Goal: Task Accomplishment & Management: Manage account settings

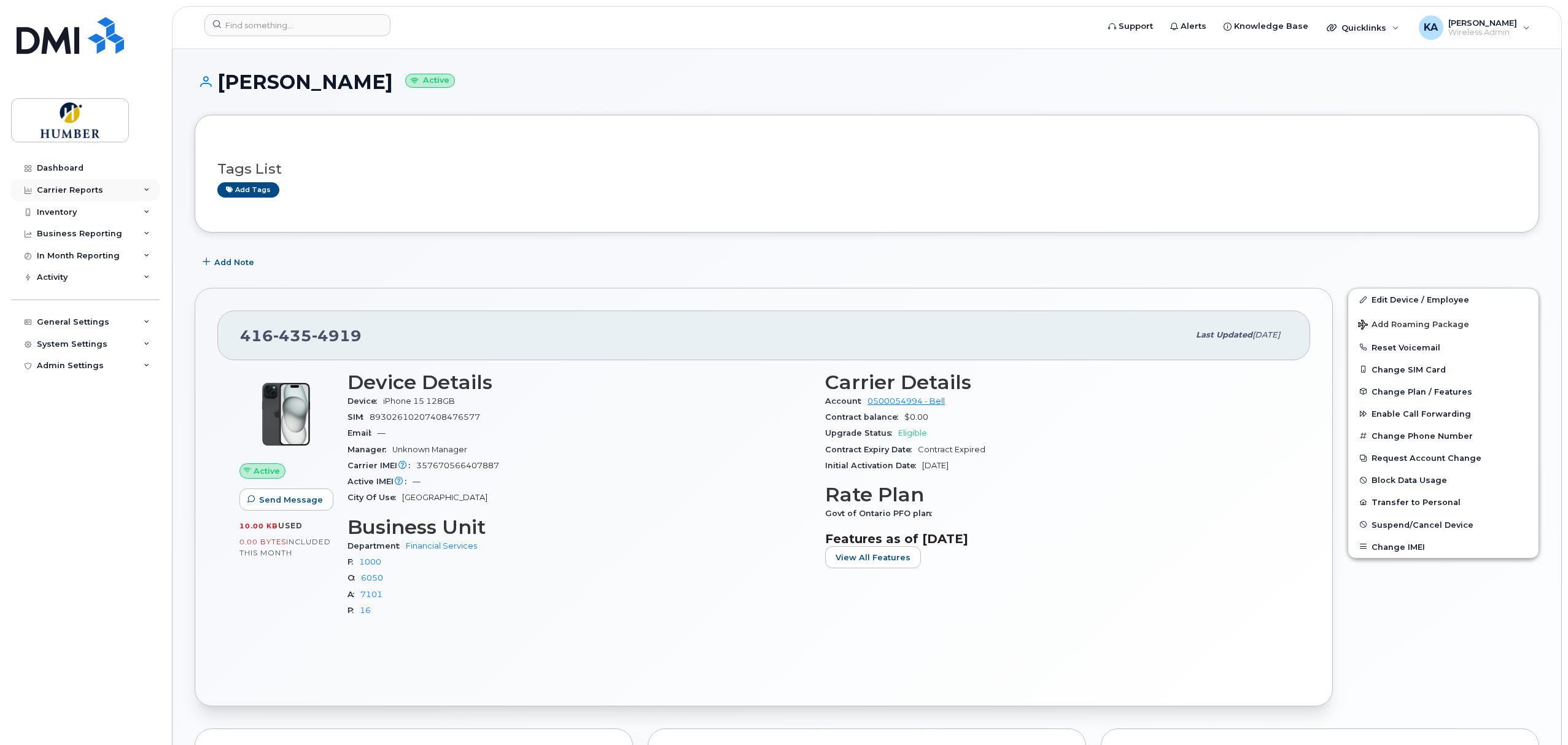
scroll to position [108, 0]
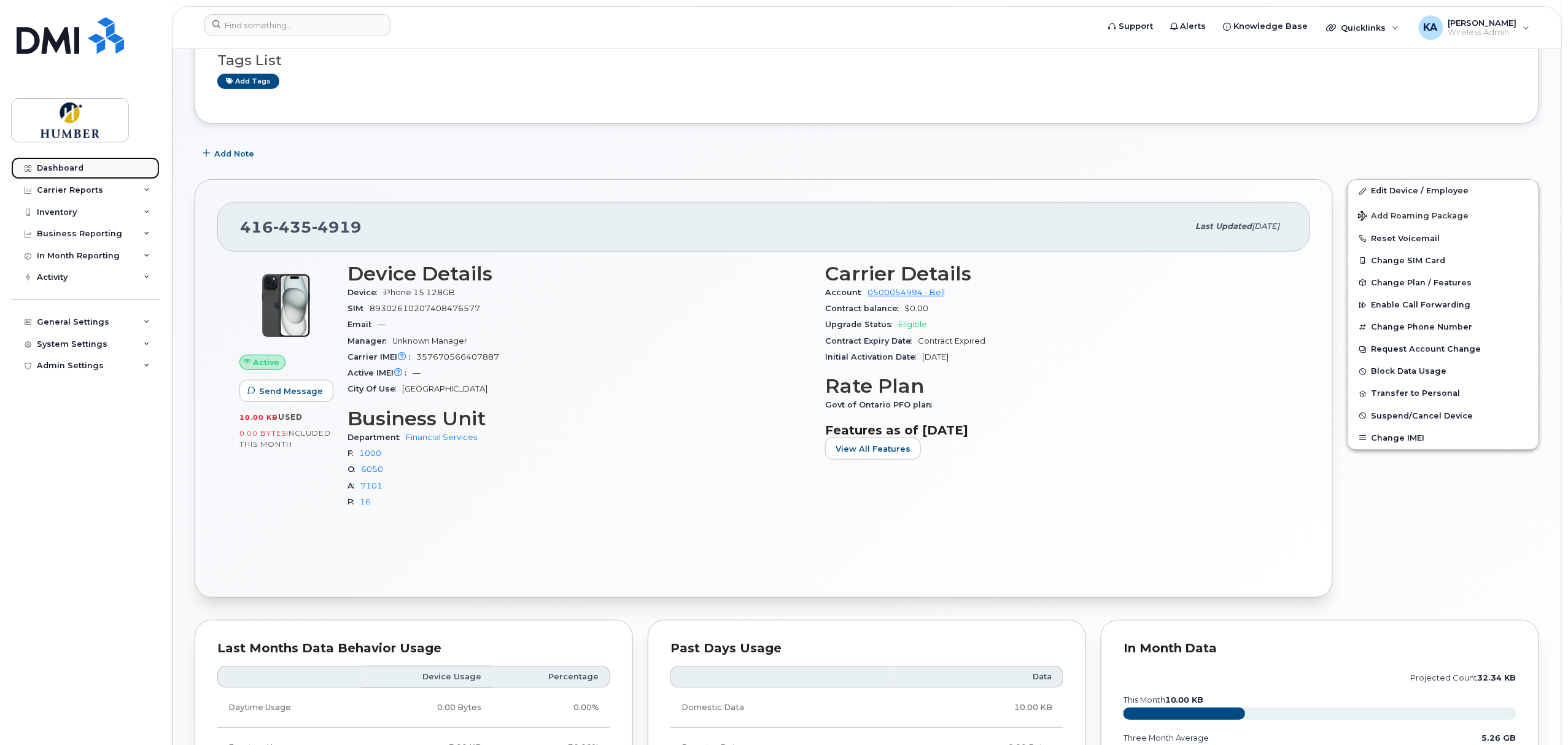
click at [77, 164] on div "Dashboard" at bounding box center [60, 168] width 47 height 10
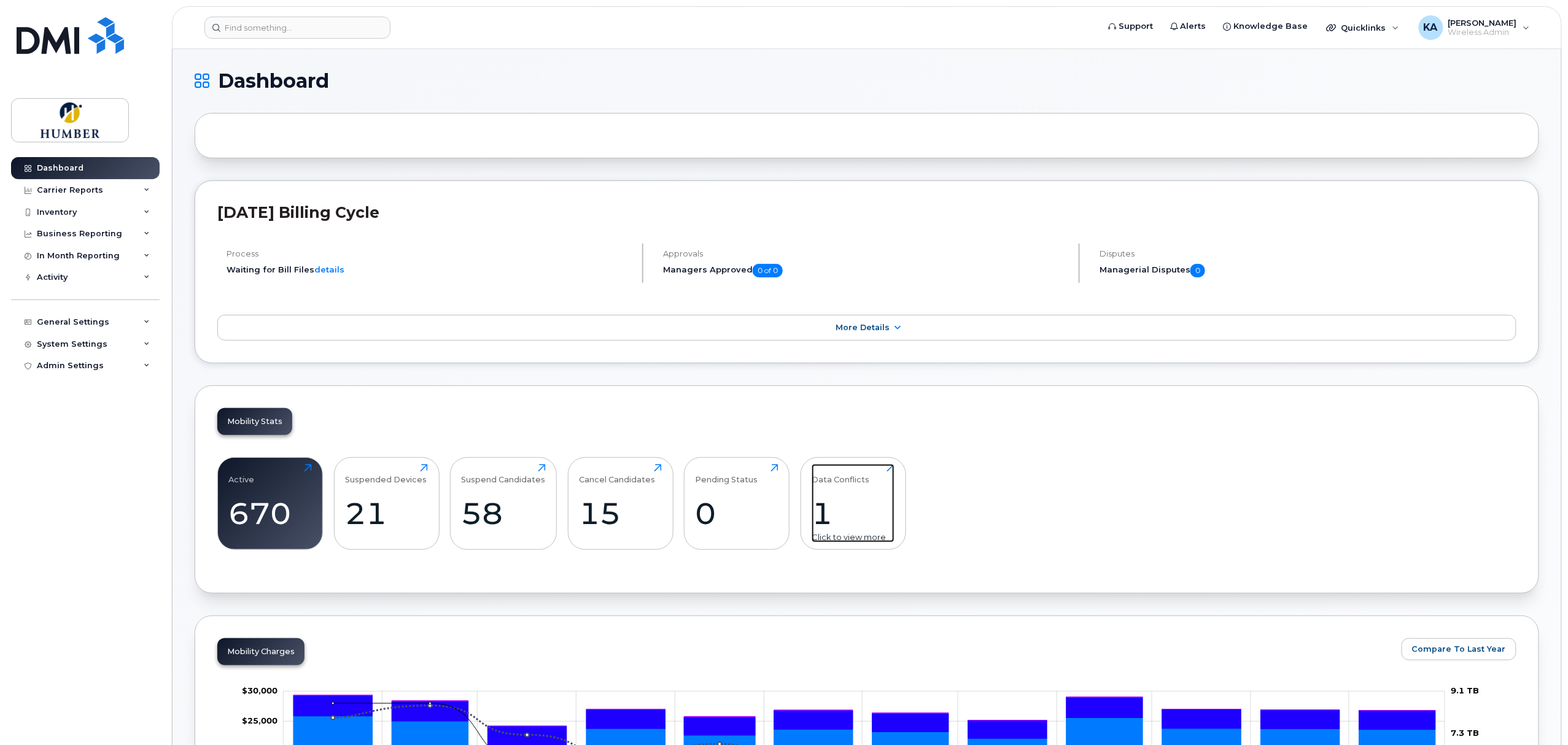
click at [824, 503] on div "1" at bounding box center [853, 513] width 83 height 36
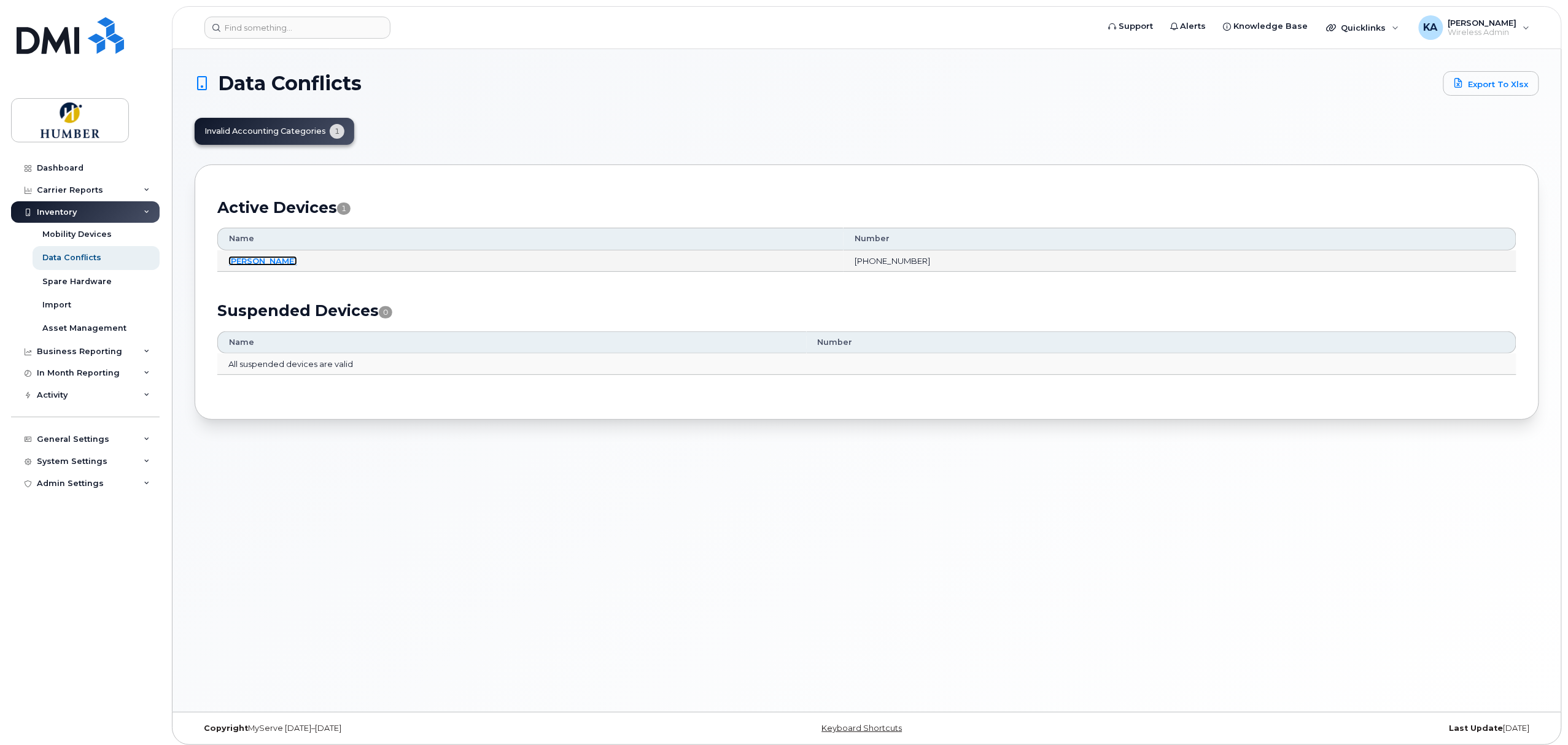
click at [253, 261] on link "[PERSON_NAME]" at bounding box center [263, 261] width 69 height 10
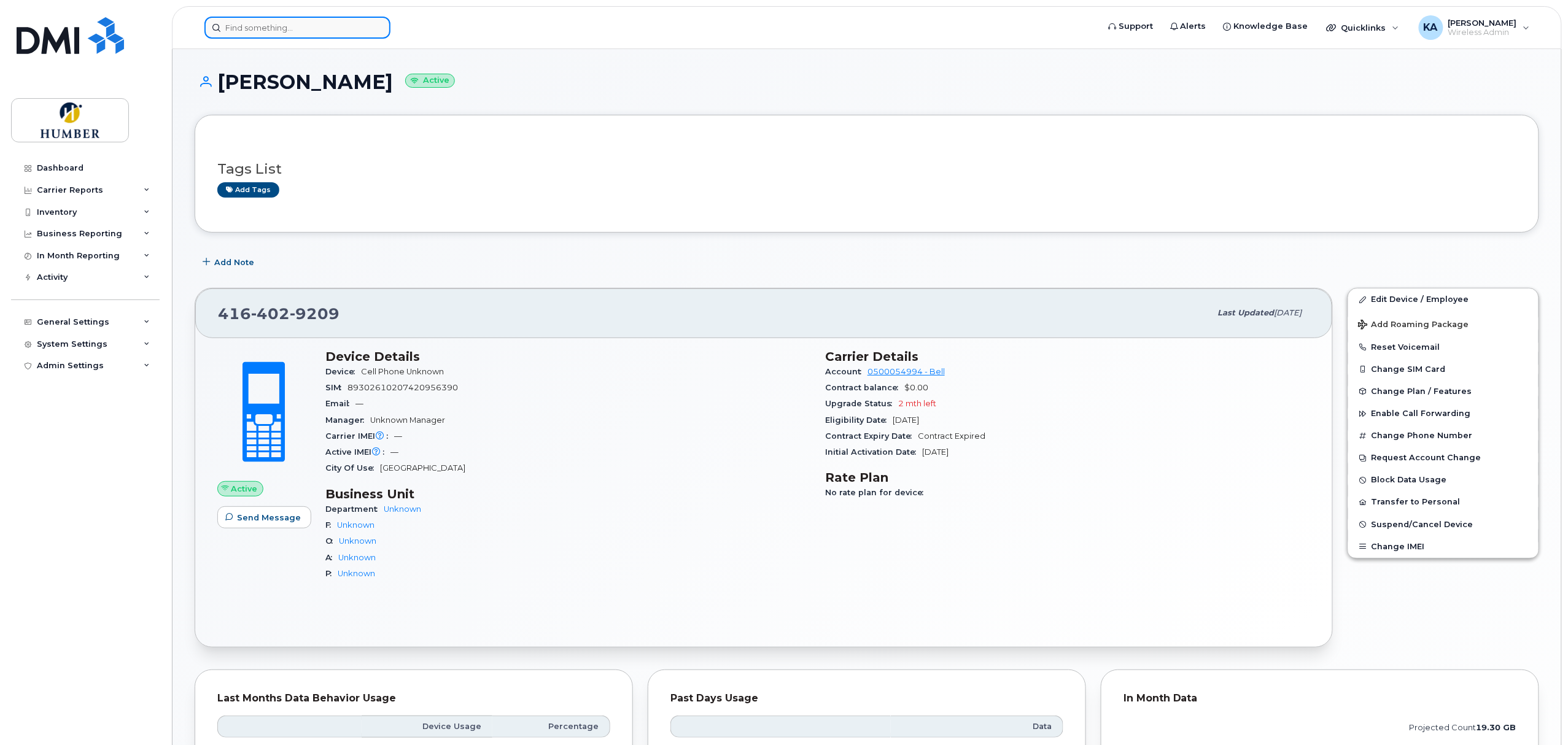
click at [307, 26] on input at bounding box center [297, 27] width 186 height 22
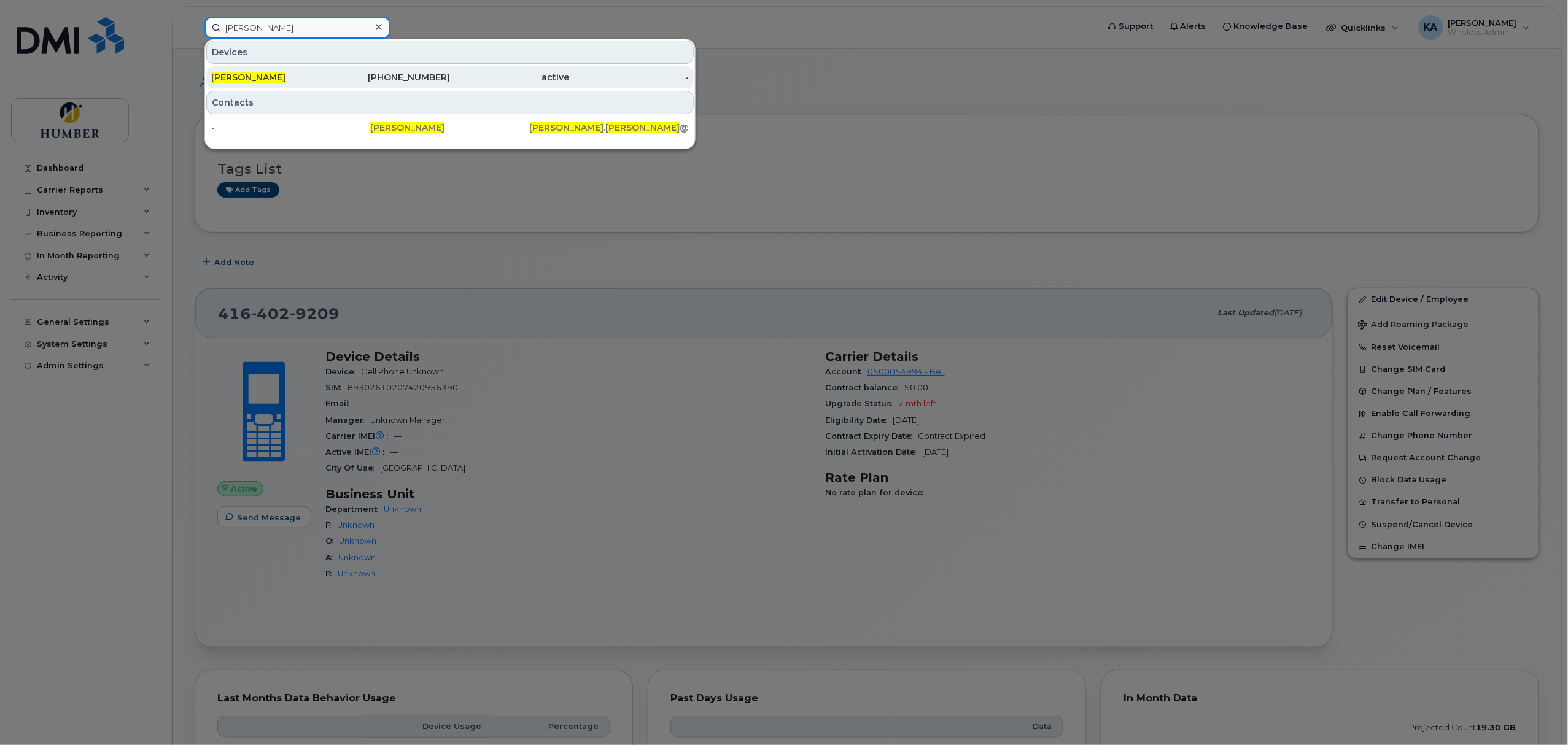
type input "belinda cunha"
click at [292, 81] on div "[PERSON_NAME]" at bounding box center [271, 77] width 120 height 12
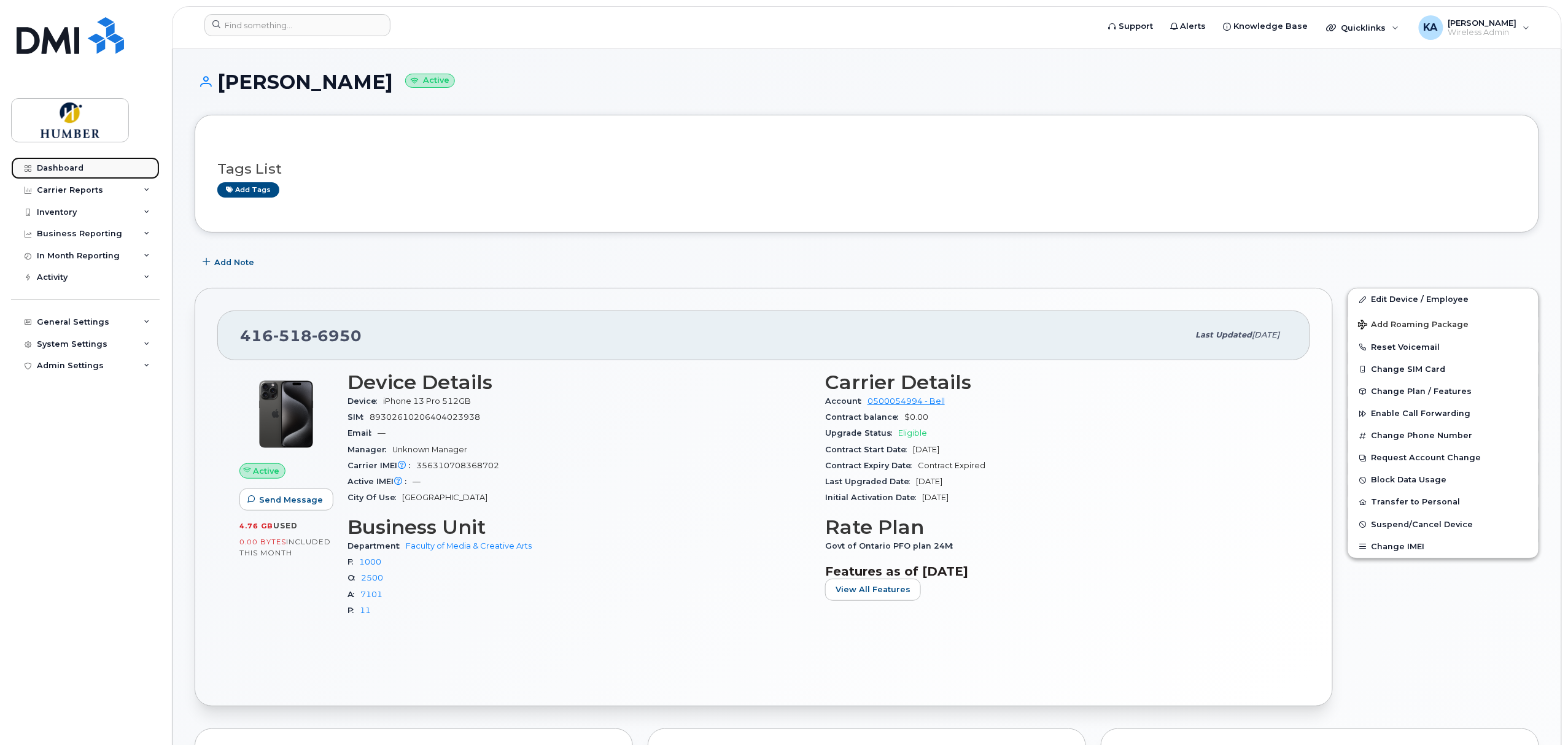
click at [77, 165] on div "Dashboard" at bounding box center [60, 168] width 47 height 10
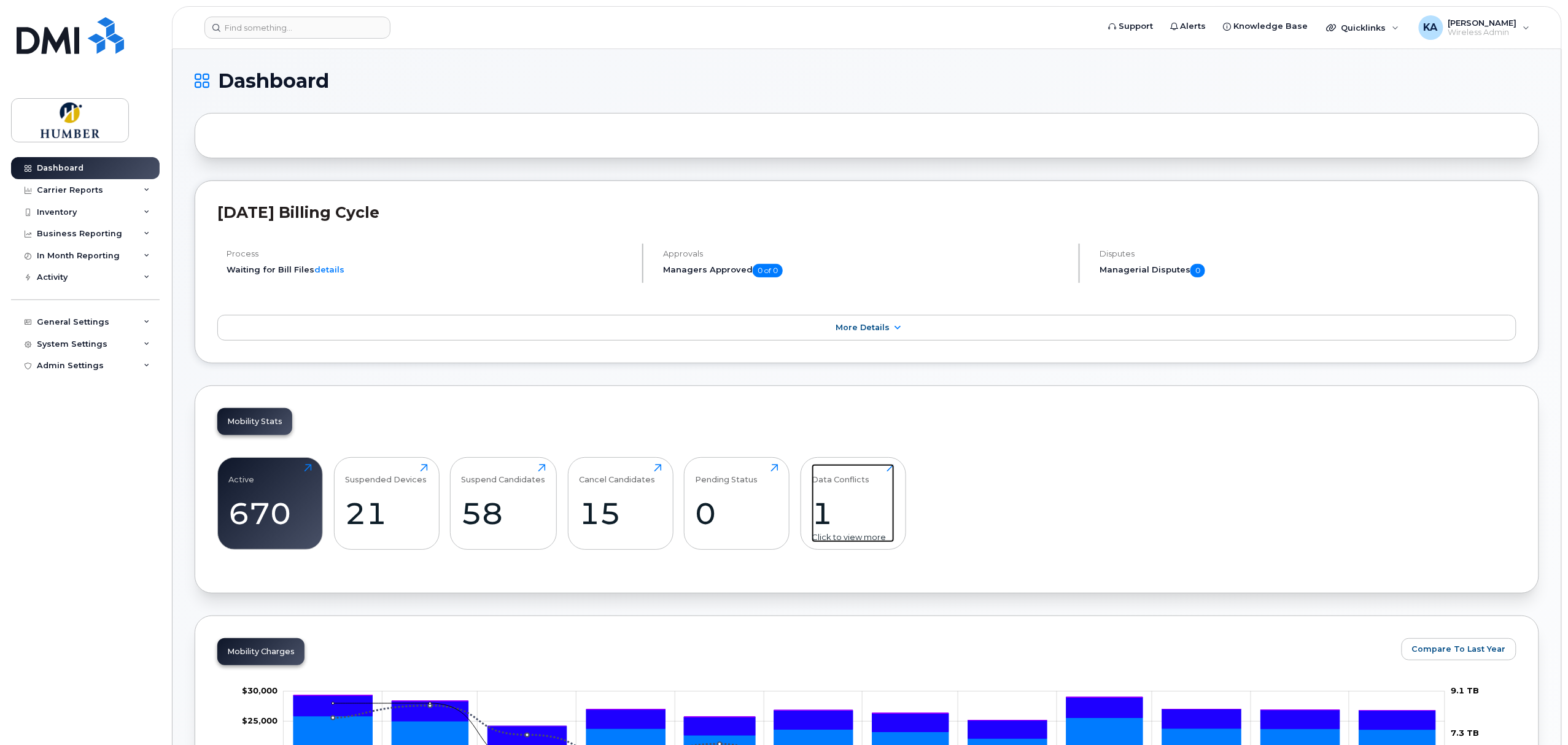
click at [833, 518] on div "1" at bounding box center [853, 513] width 83 height 36
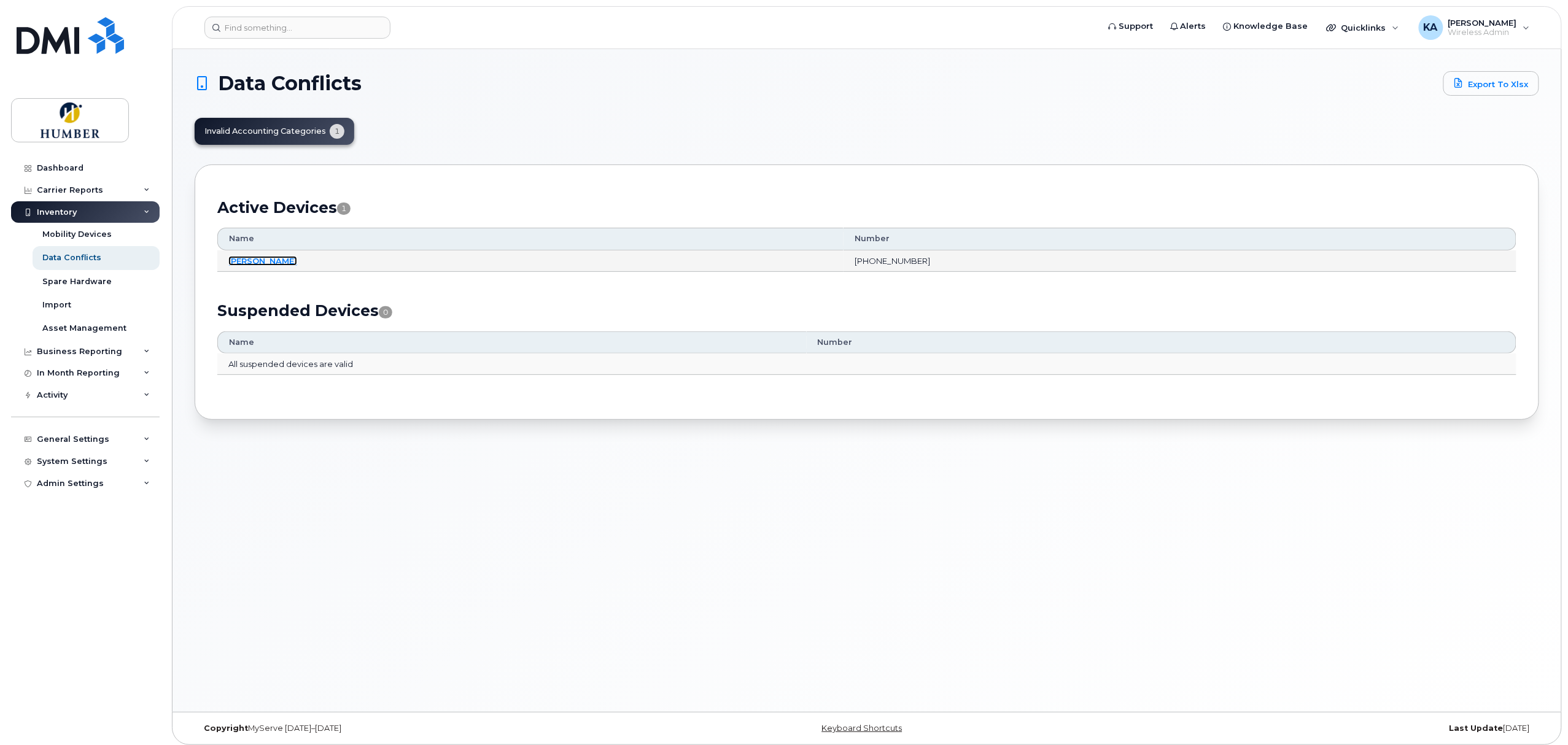
click at [253, 260] on link "[PERSON_NAME]" at bounding box center [263, 261] width 69 height 10
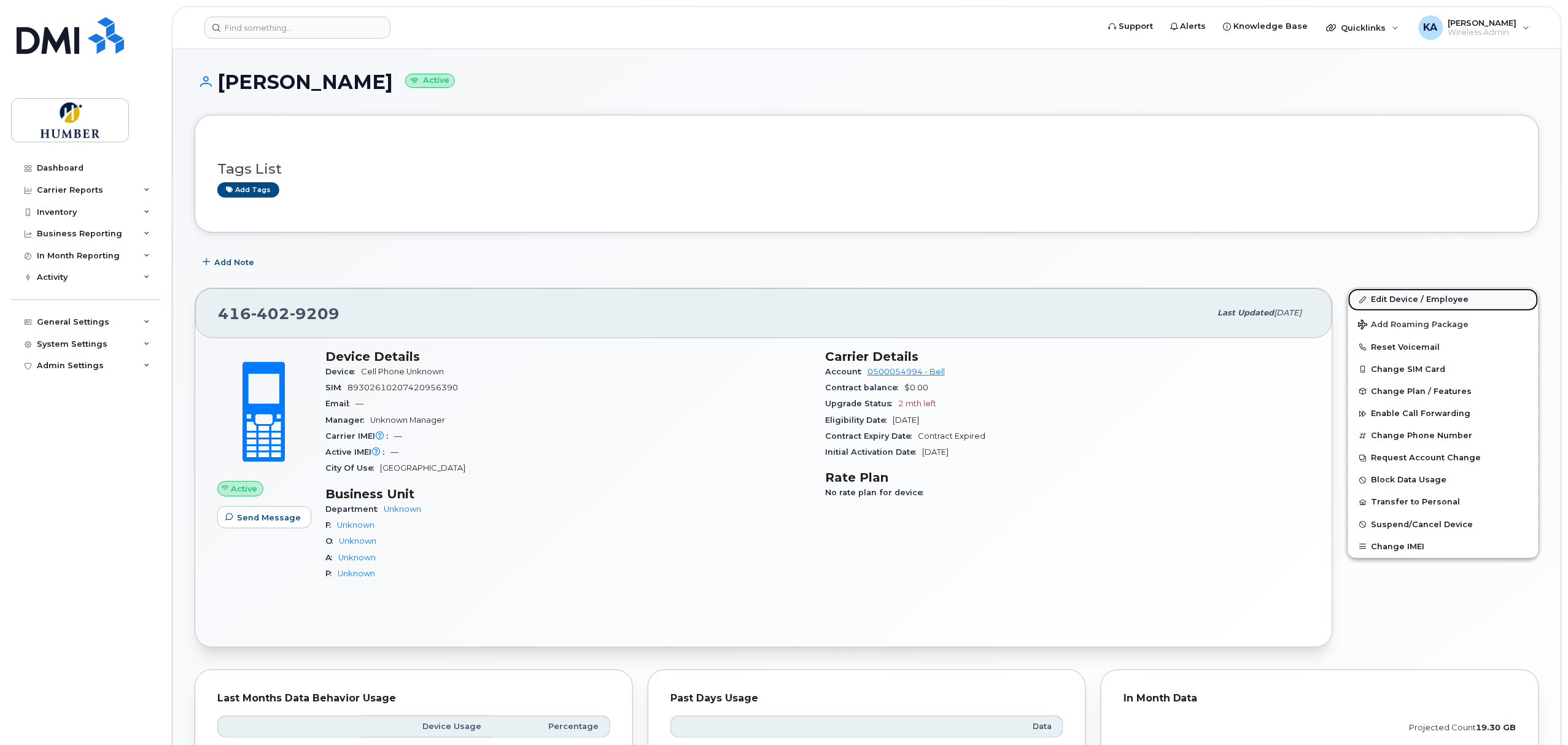
click at [1383, 298] on link "Edit Device / Employee" at bounding box center [1443, 299] width 190 height 22
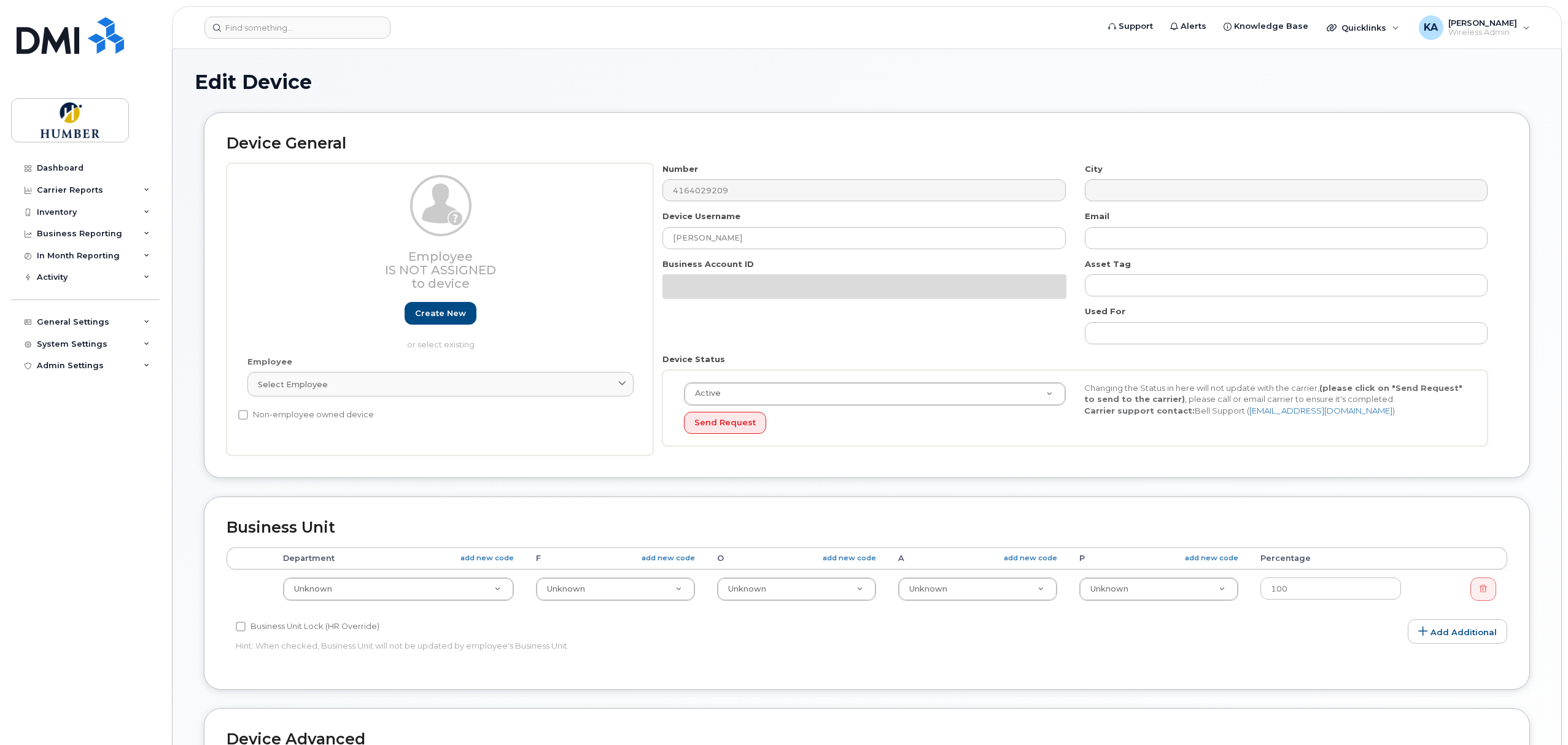
select select "5824476"
select select "5824479"
select select "5824488"
select select "5824489"
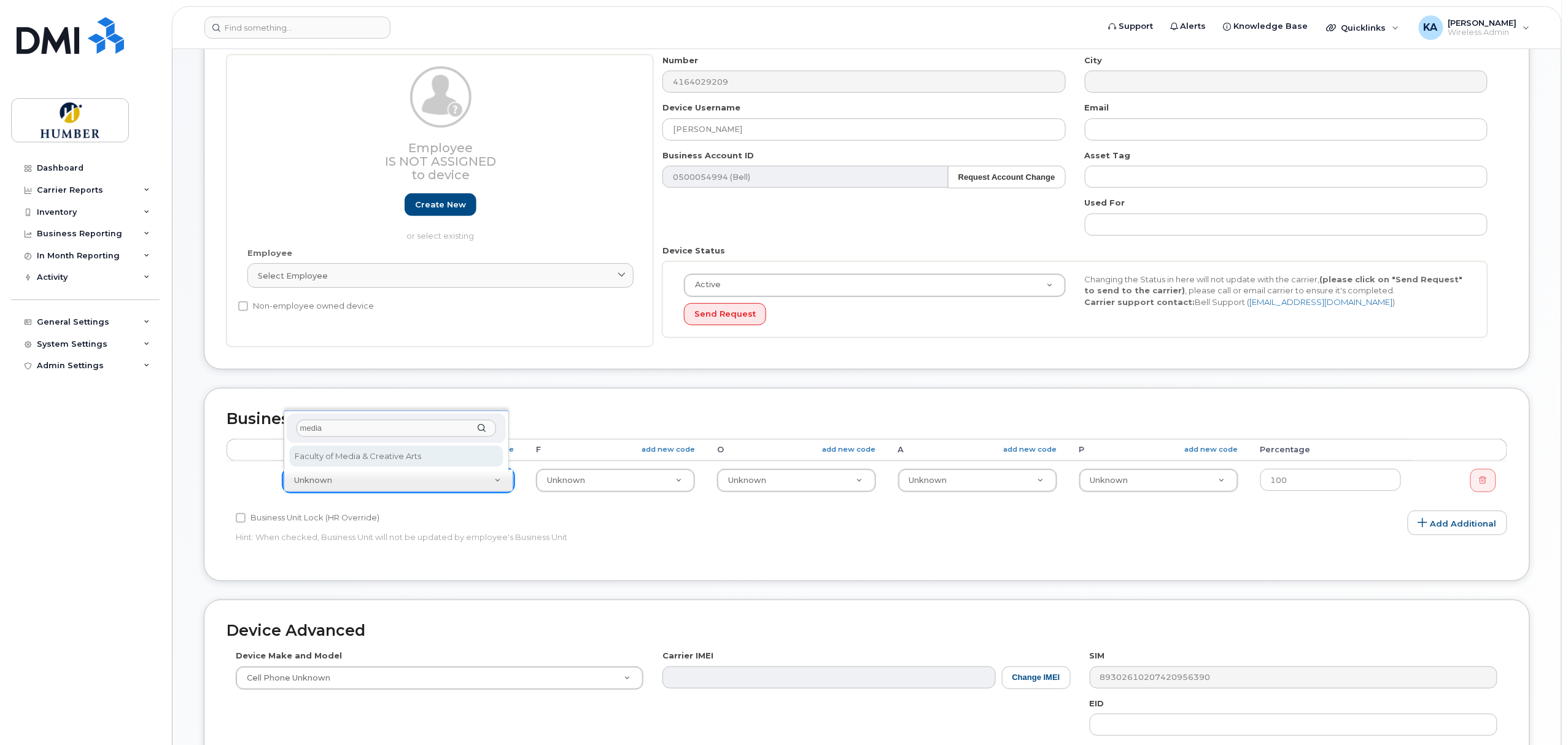
type input "media"
select select "5824763"
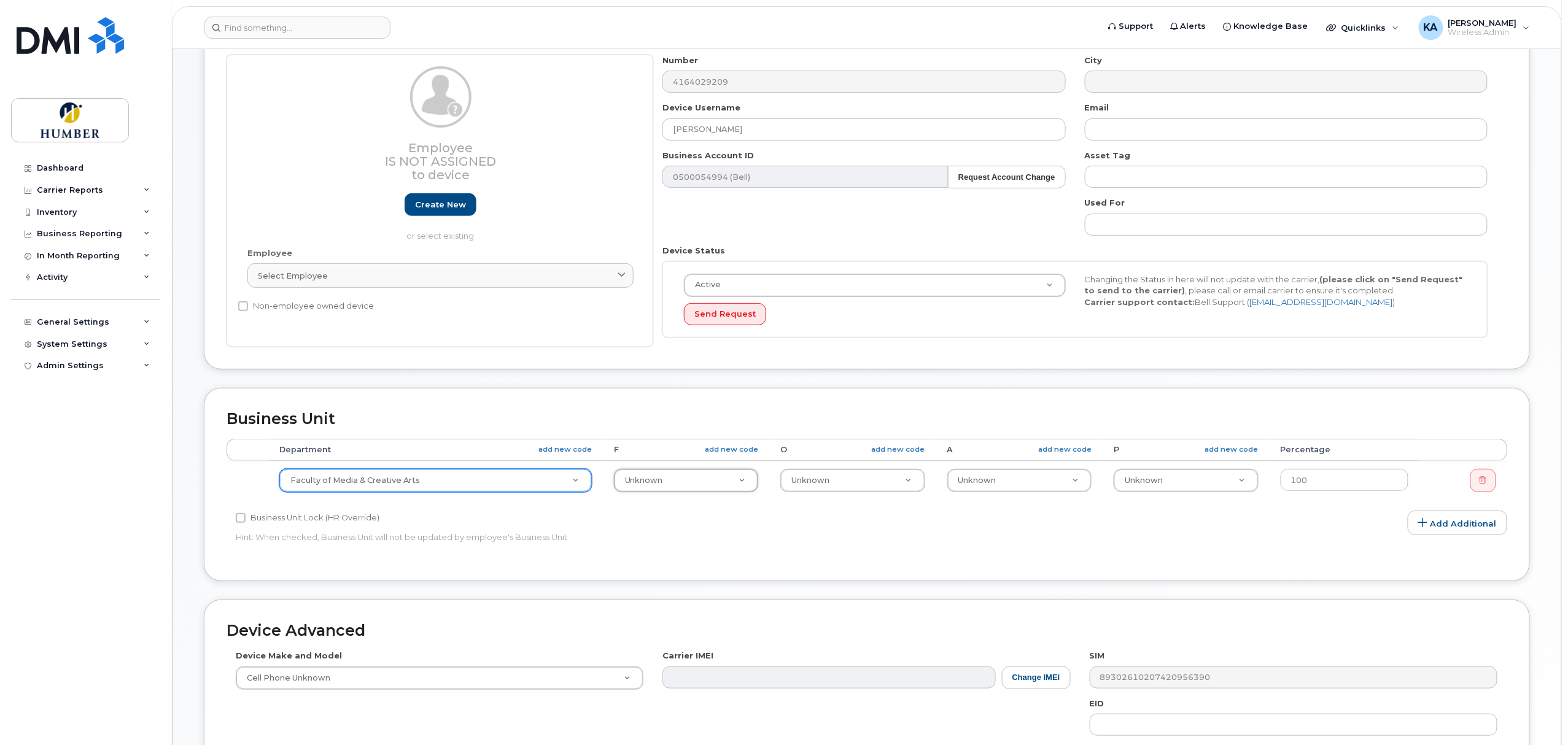
type input "1"
type input "1000"
select select "5824525"
type input "2"
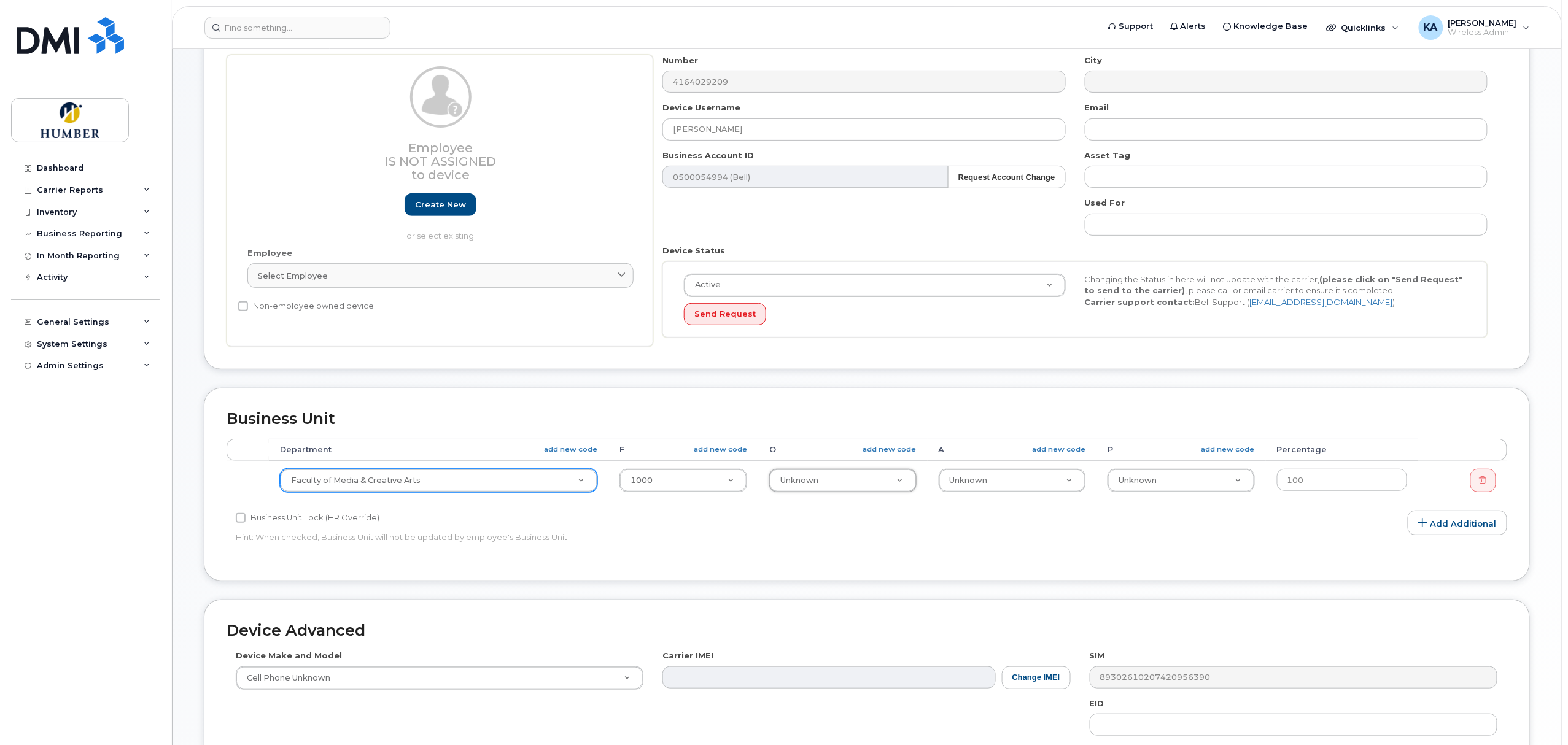
type input "2"
type input "2507"
click at [878, 449] on link "add new code" at bounding box center [890, 449] width 53 height 10
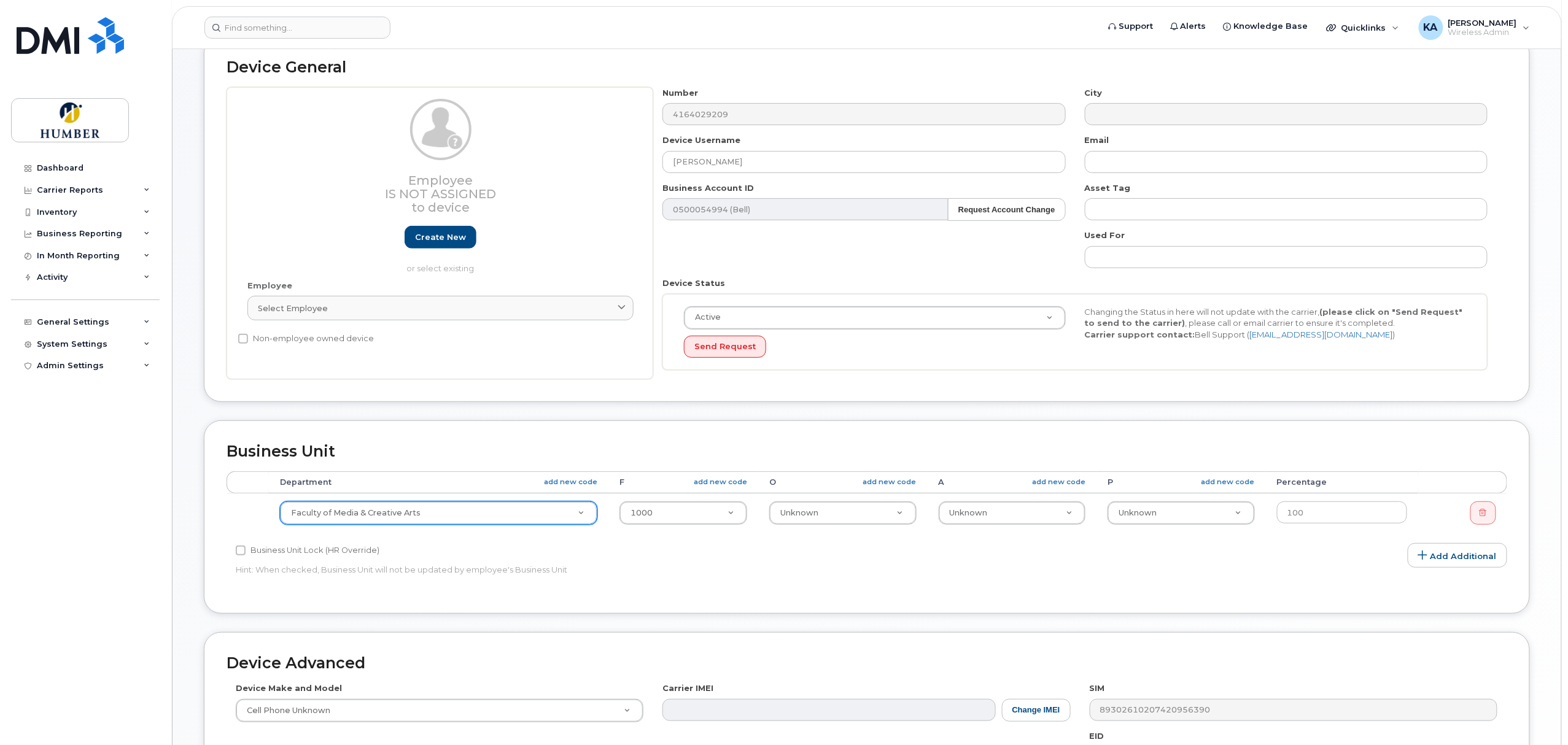
scroll to position [327, 0]
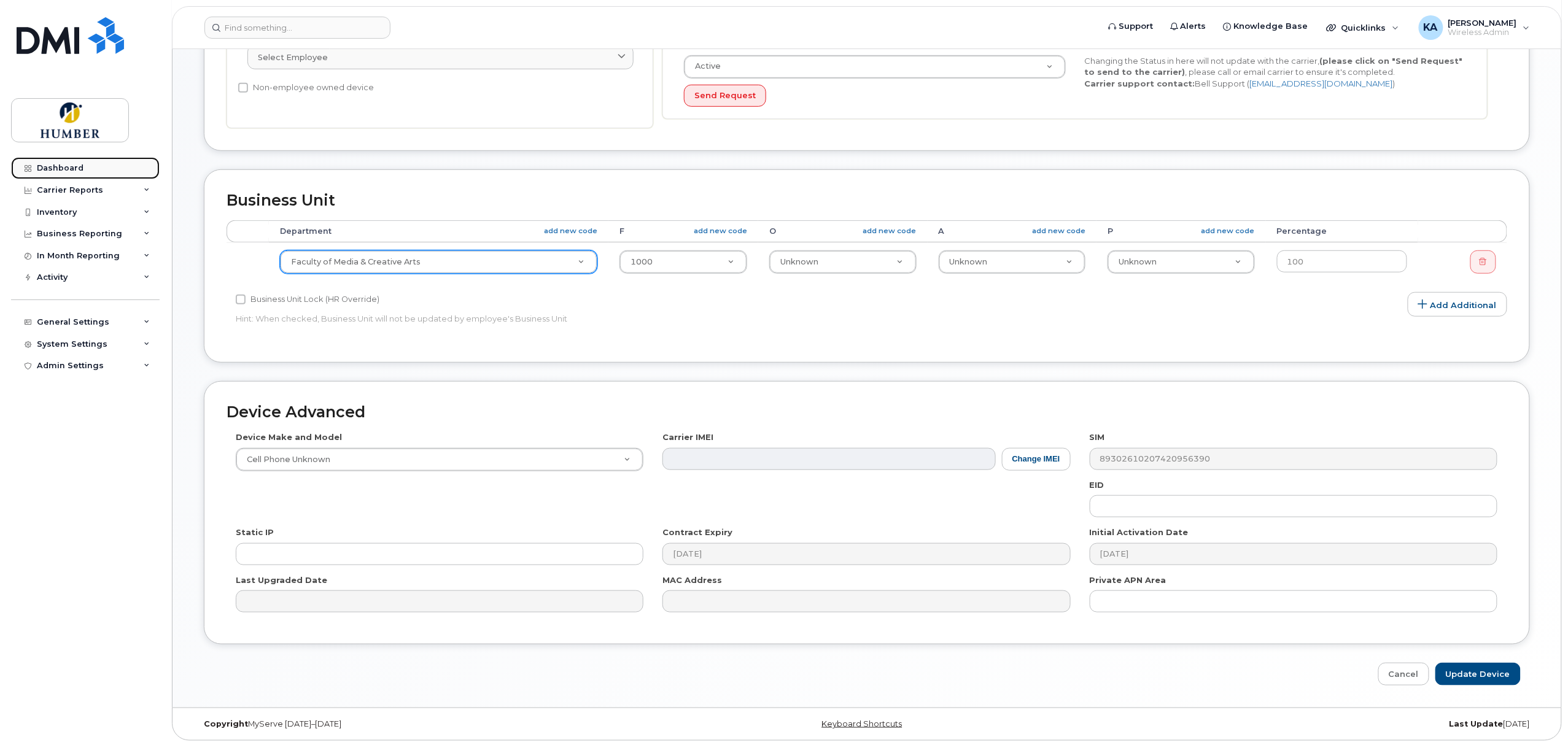
click at [74, 160] on link "Dashboard" at bounding box center [85, 168] width 148 height 22
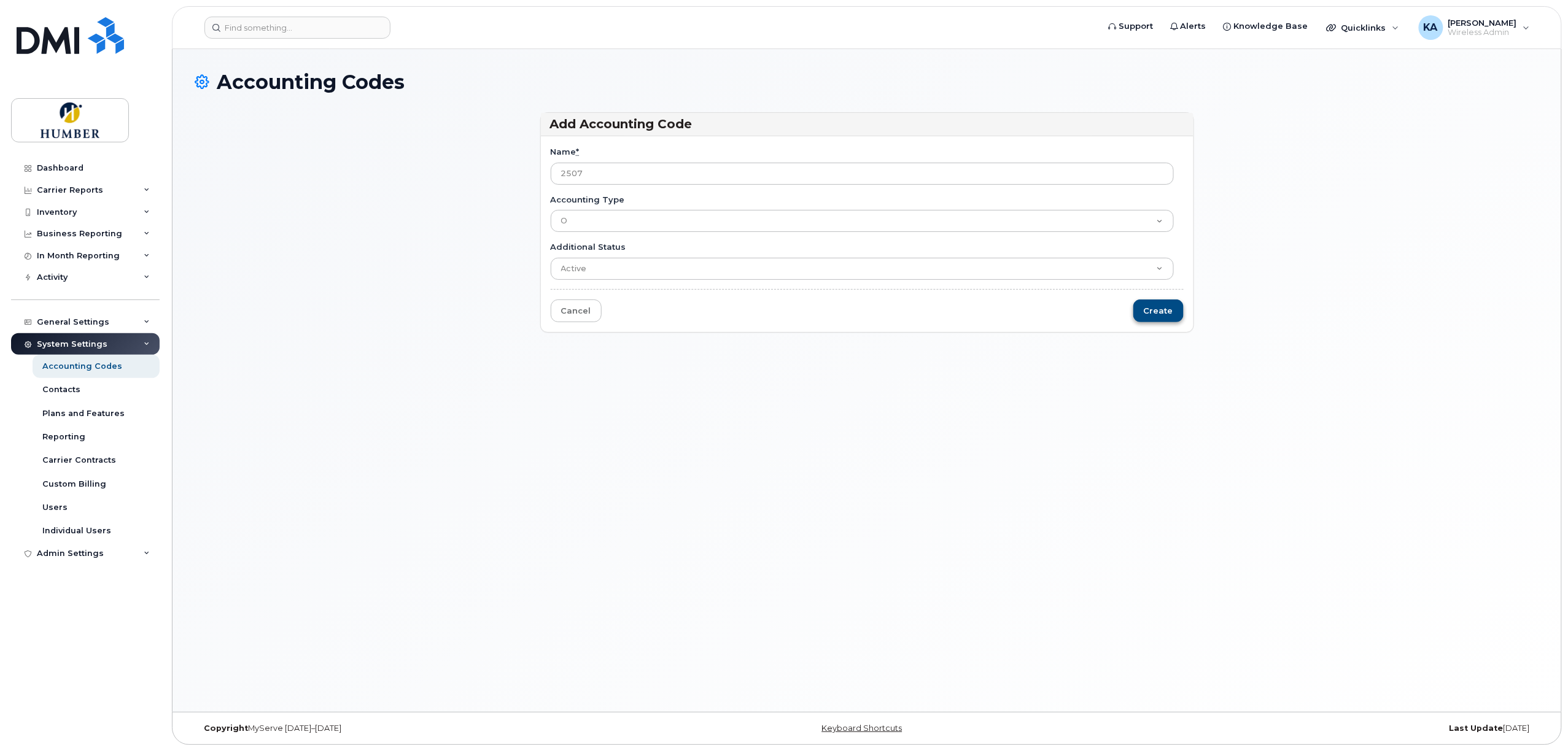
type input "2507"
click at [1150, 310] on input "Create" at bounding box center [1158, 311] width 50 height 23
type input "Saving..."
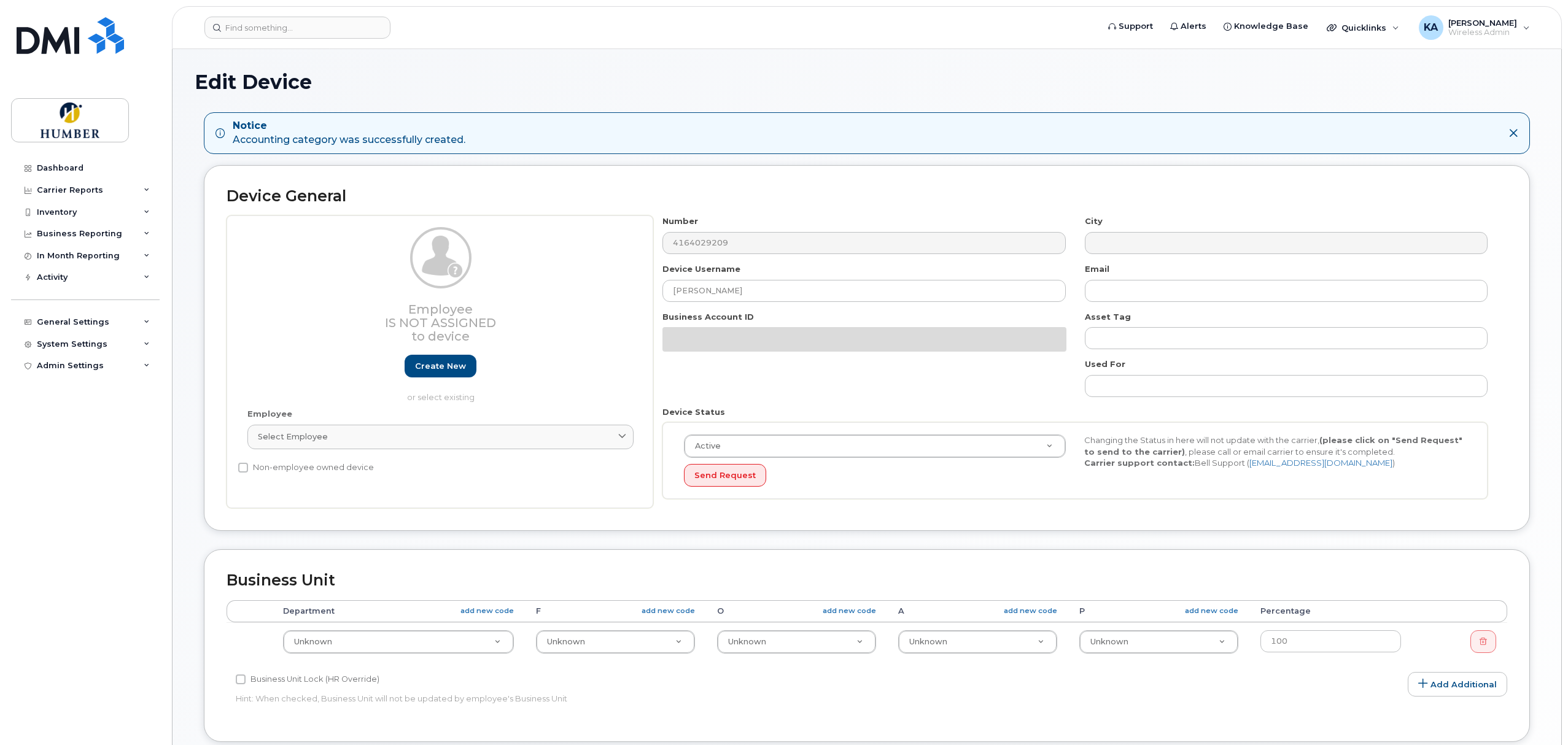
select select "5824476"
select select "5824479"
select select "5824488"
select select "5824489"
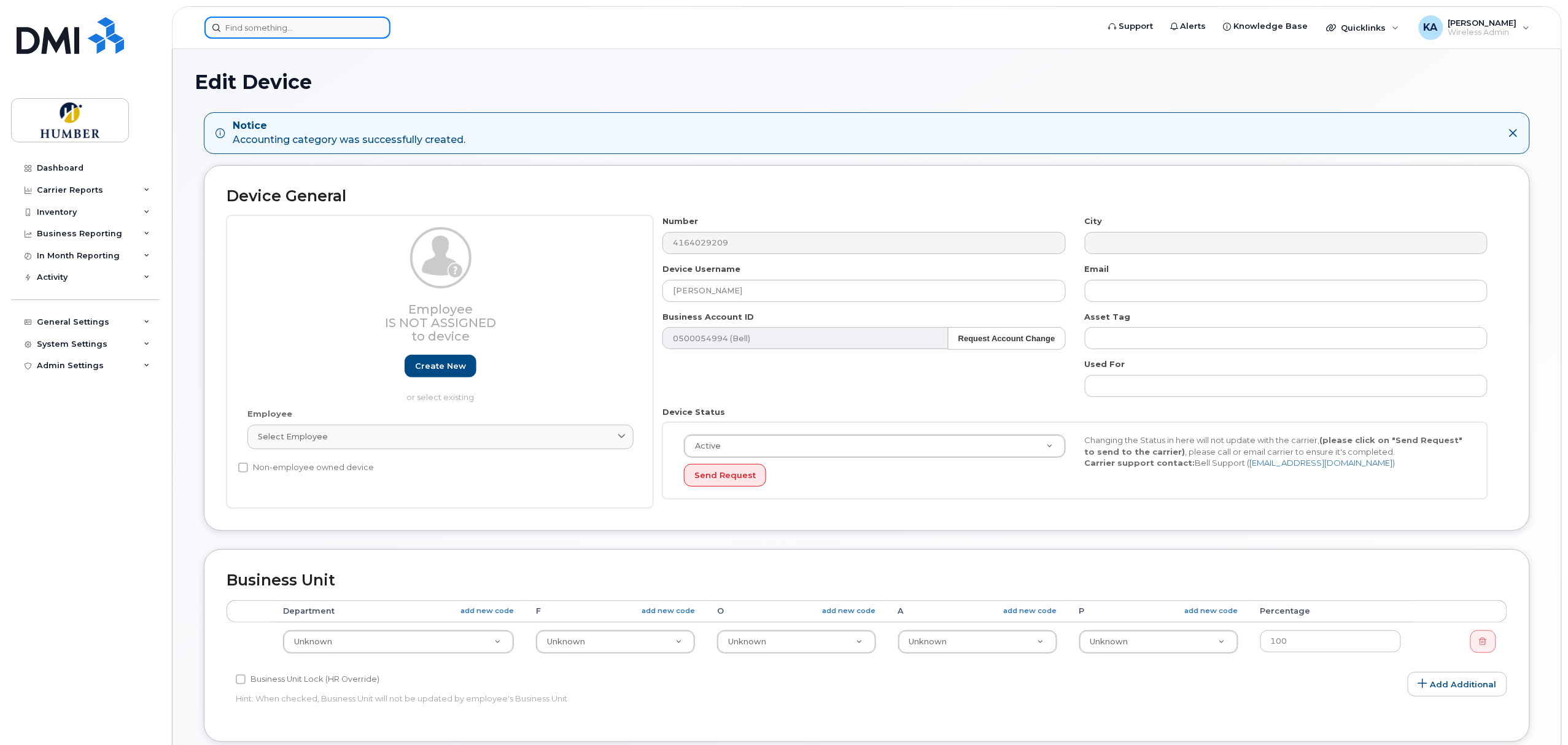
click at [288, 28] on input at bounding box center [297, 27] width 186 height 22
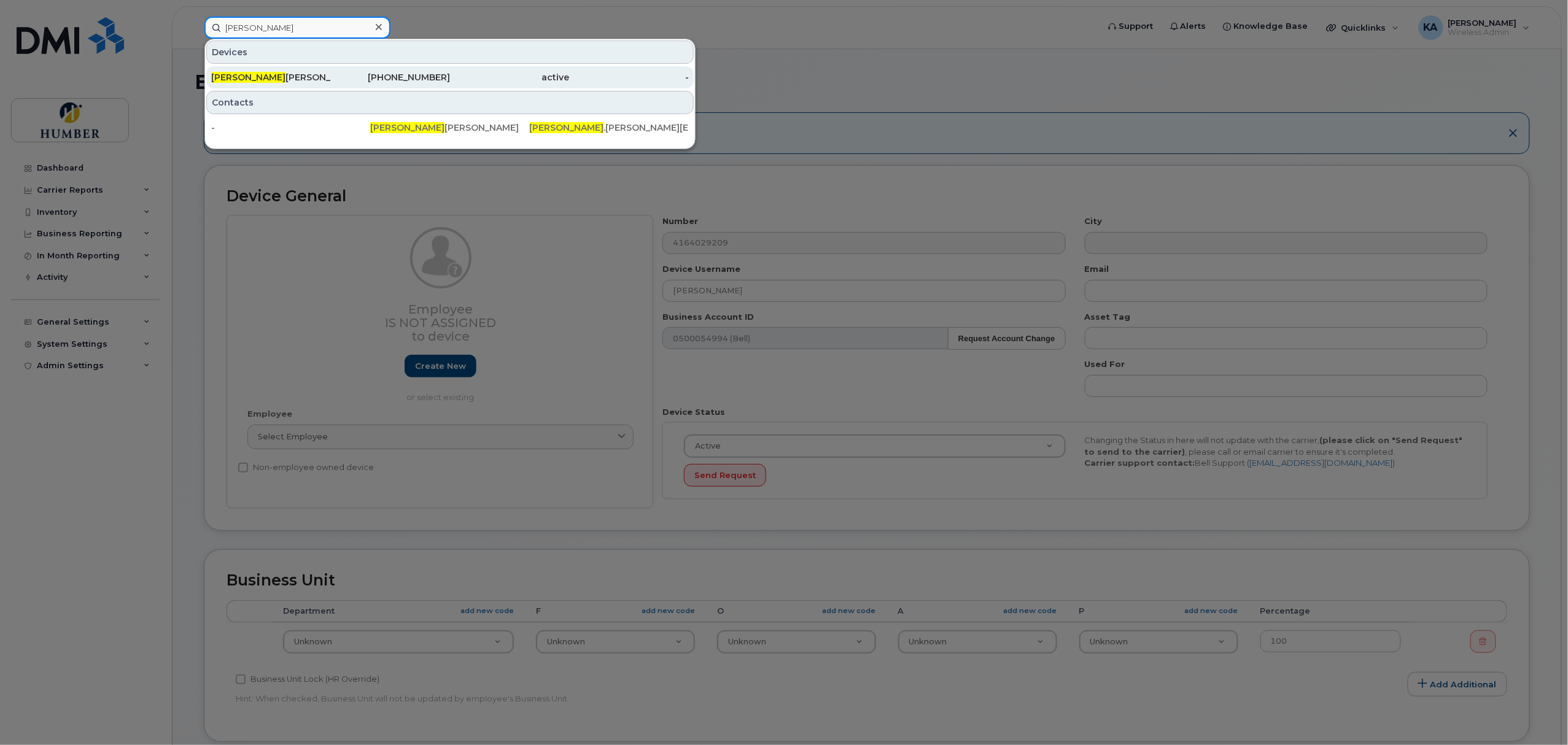
type input "belinda"
click at [297, 71] on div "Belinda Cunha" at bounding box center [271, 77] width 120 height 22
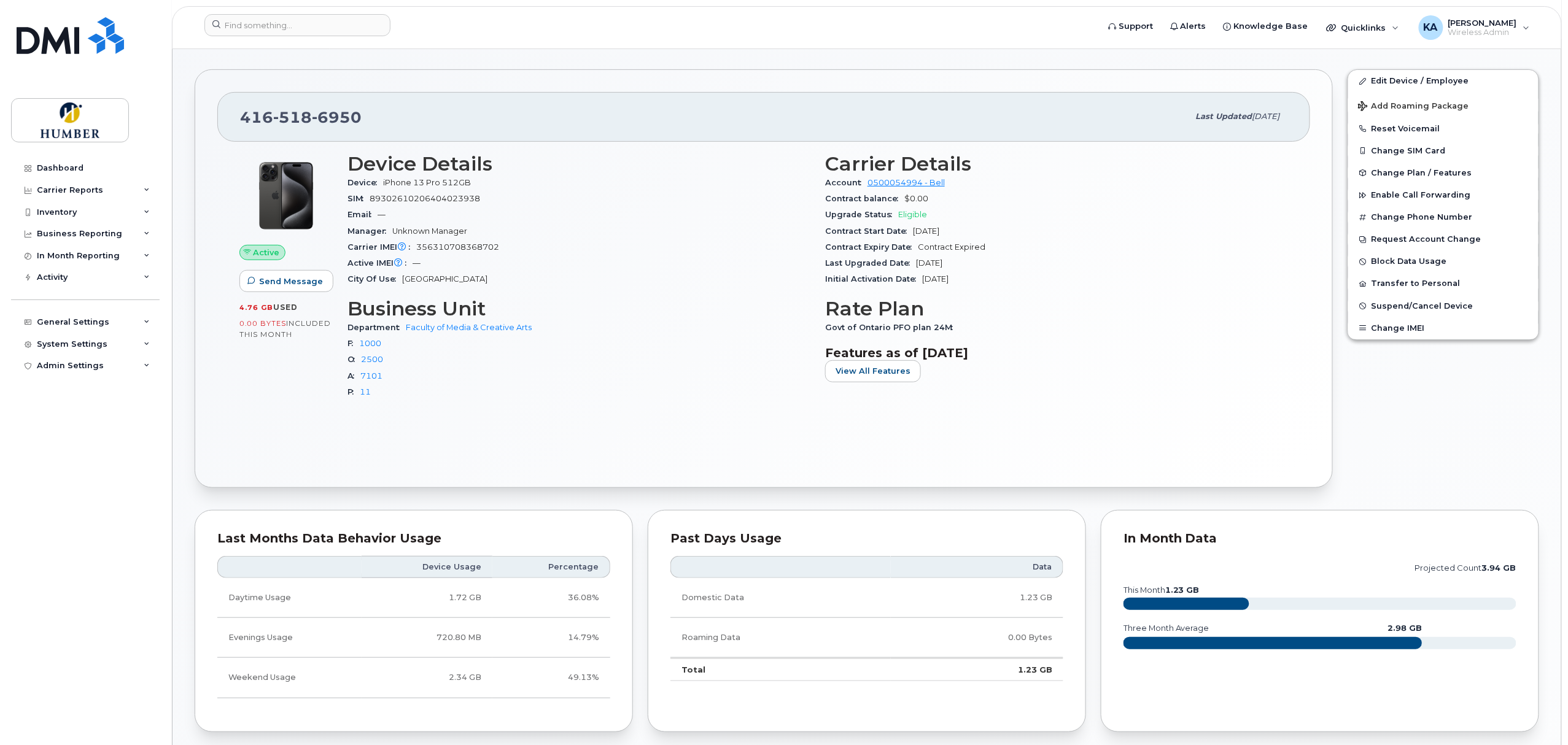
scroll to position [108, 0]
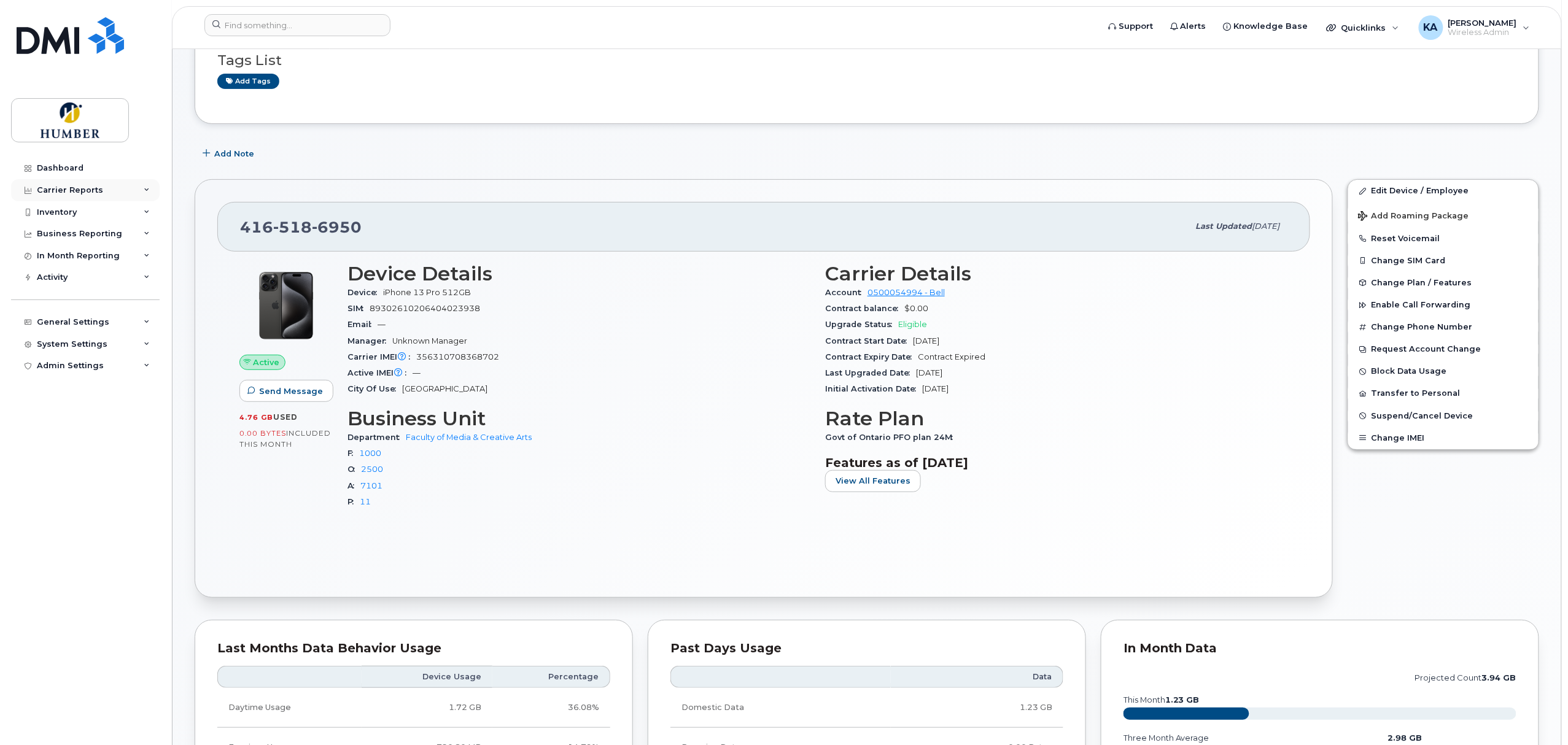
click at [74, 194] on div "Carrier Reports" at bounding box center [70, 190] width 66 height 10
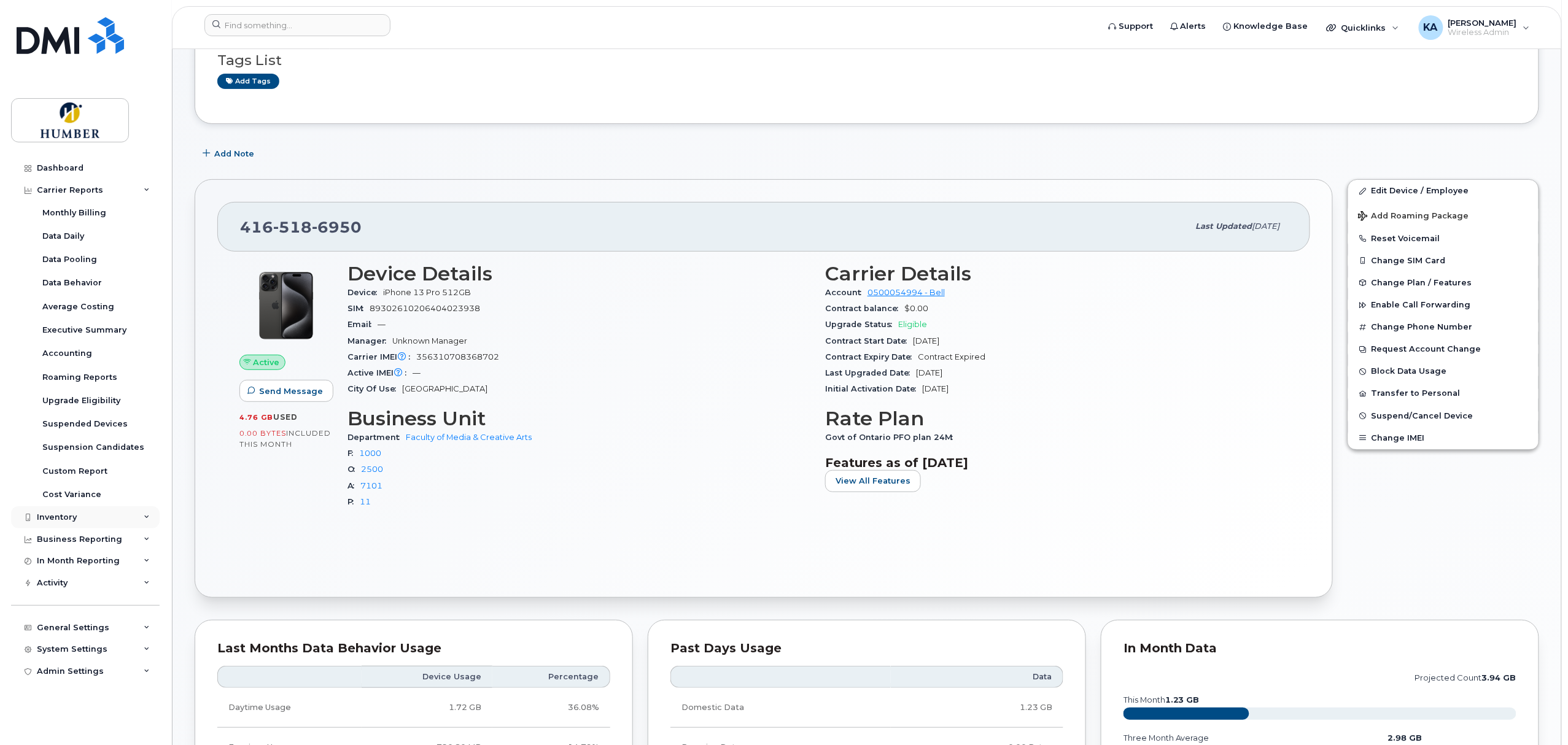
click at [69, 521] on div "Inventory" at bounding box center [56, 517] width 40 height 10
click at [62, 539] on div "Mobility Devices" at bounding box center [77, 540] width 69 height 11
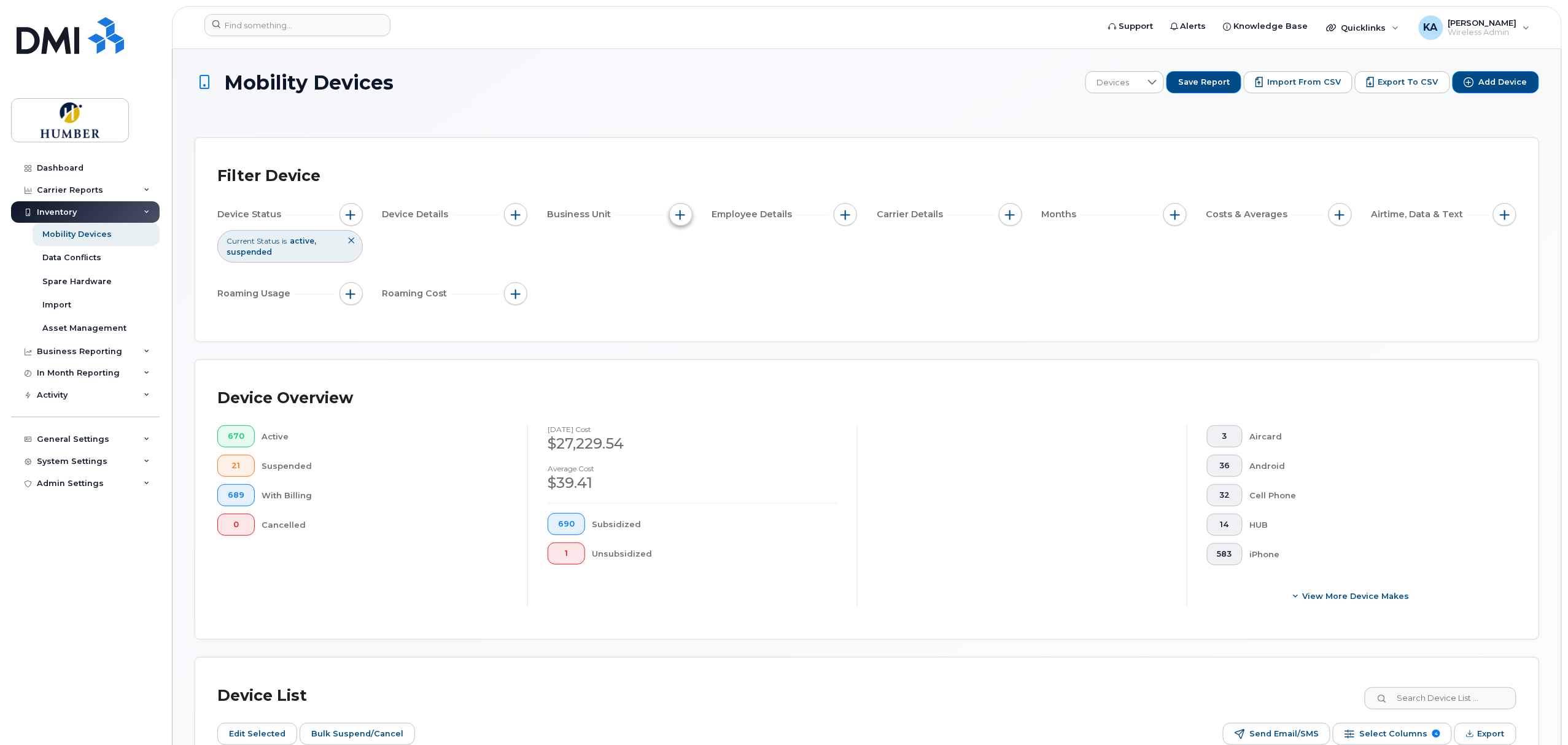
click at [681, 219] on span "button" at bounding box center [680, 215] width 10 height 10
click at [683, 273] on input "Department" at bounding box center [684, 271] width 10 height 10
checkbox input "true"
click at [714, 320] on input "text" at bounding box center [762, 323] width 108 height 11
type input "media"
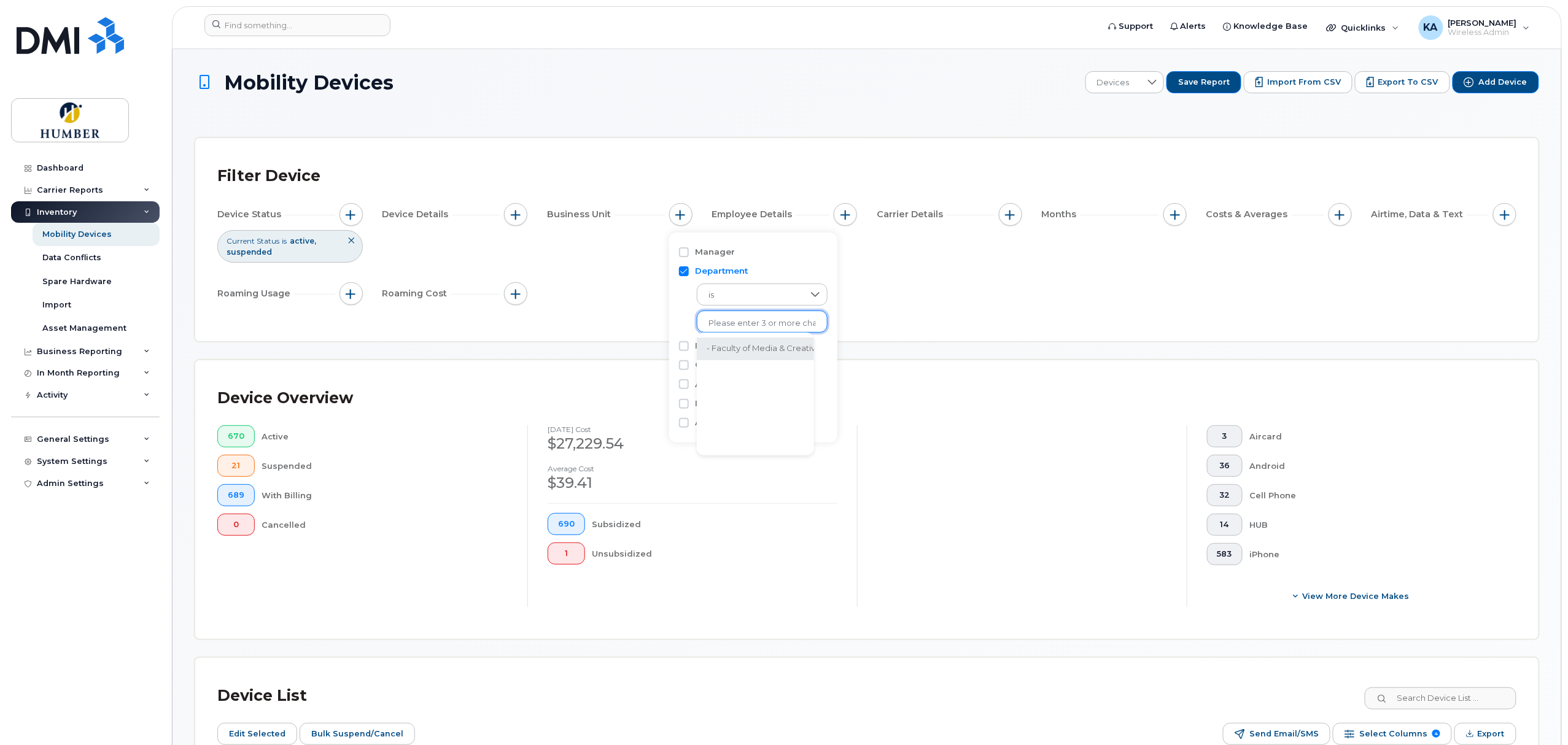
click at [755, 339] on li "- Faculty of Media & Creative Arts" at bounding box center [772, 349] width 151 height 23
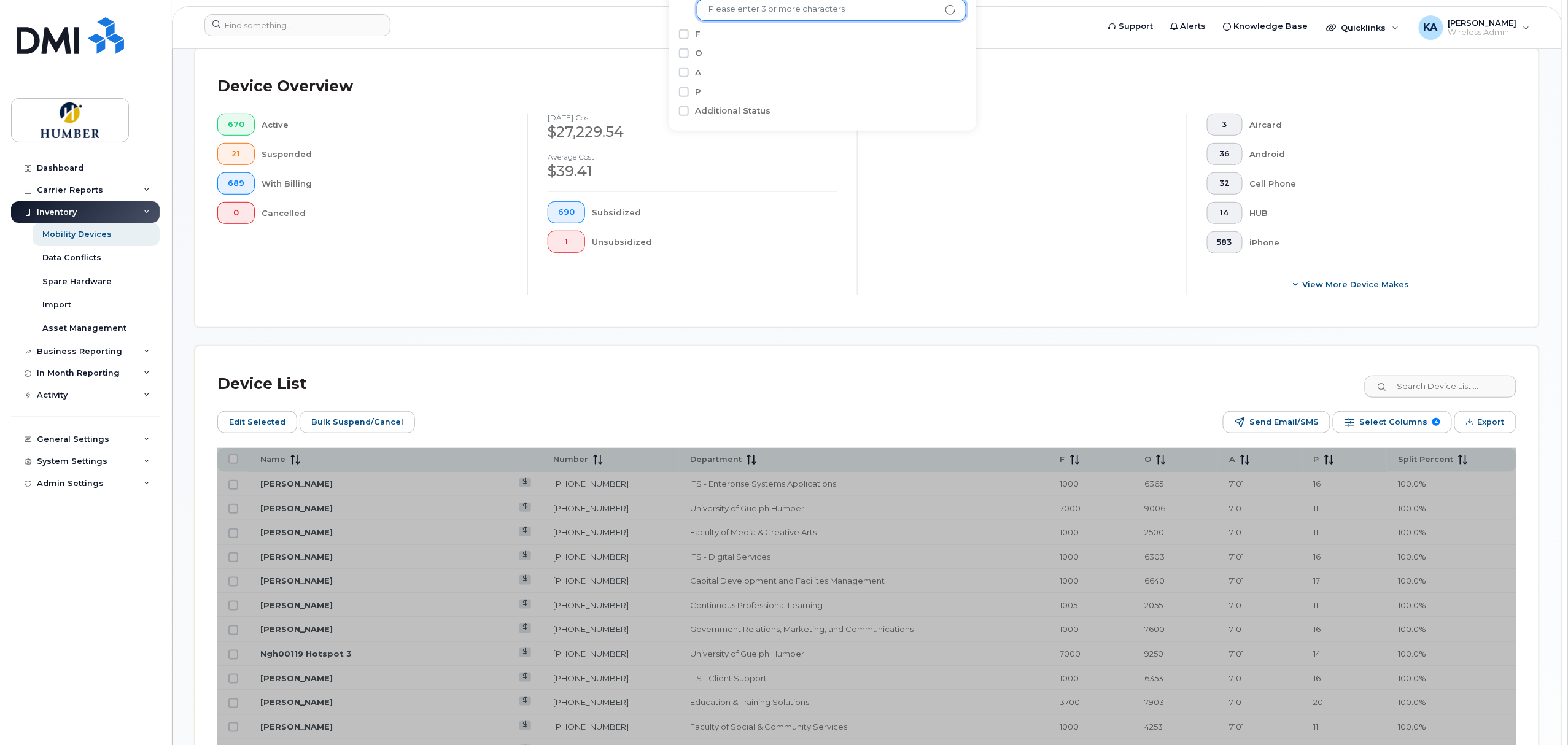
scroll to position [437, 0]
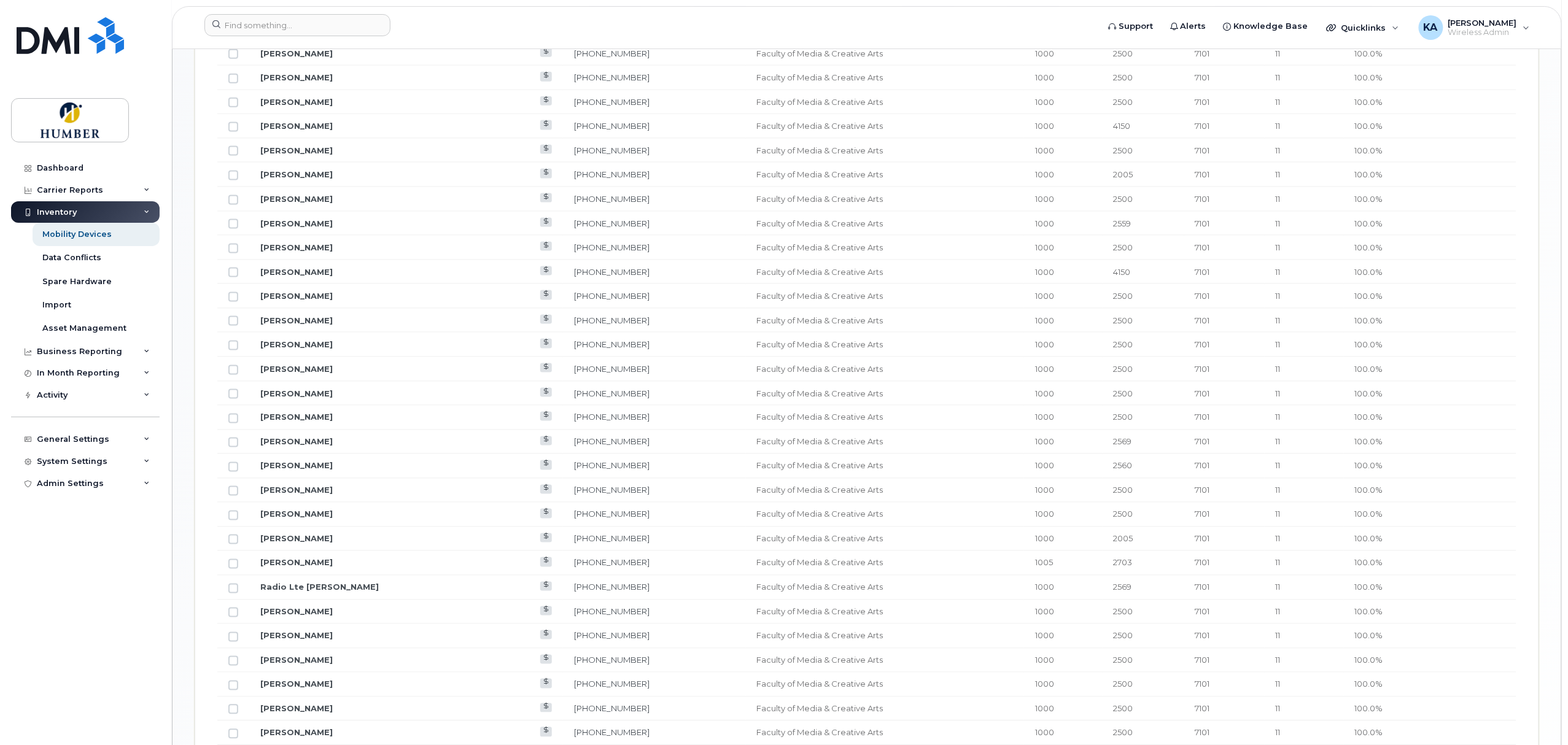
scroll to position [756, 0]
click at [95, 459] on div "System Settings" at bounding box center [72, 461] width 70 height 10
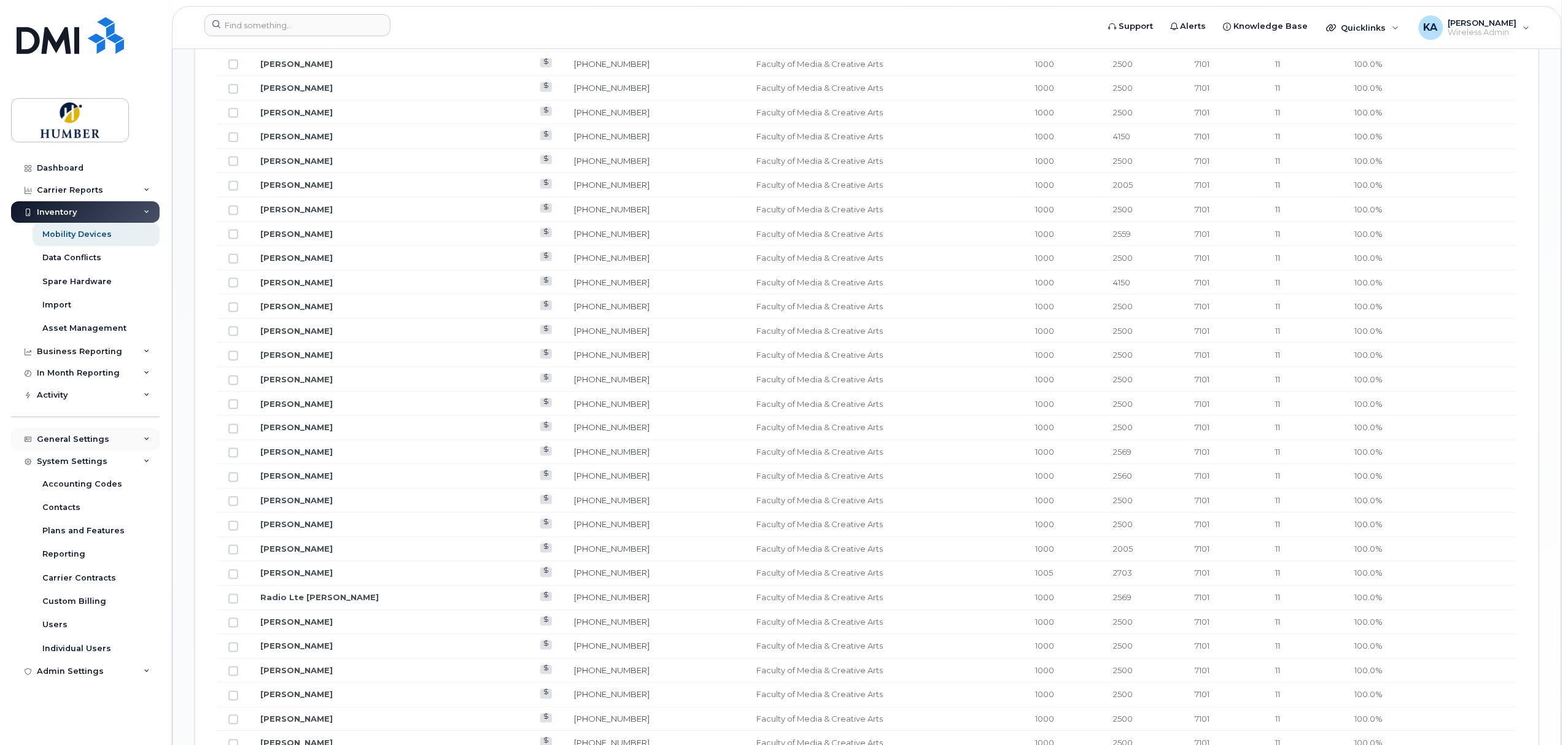
click at [97, 442] on div "General Settings" at bounding box center [72, 439] width 72 height 10
click at [93, 482] on div "Approval Mapping" at bounding box center [81, 485] width 78 height 11
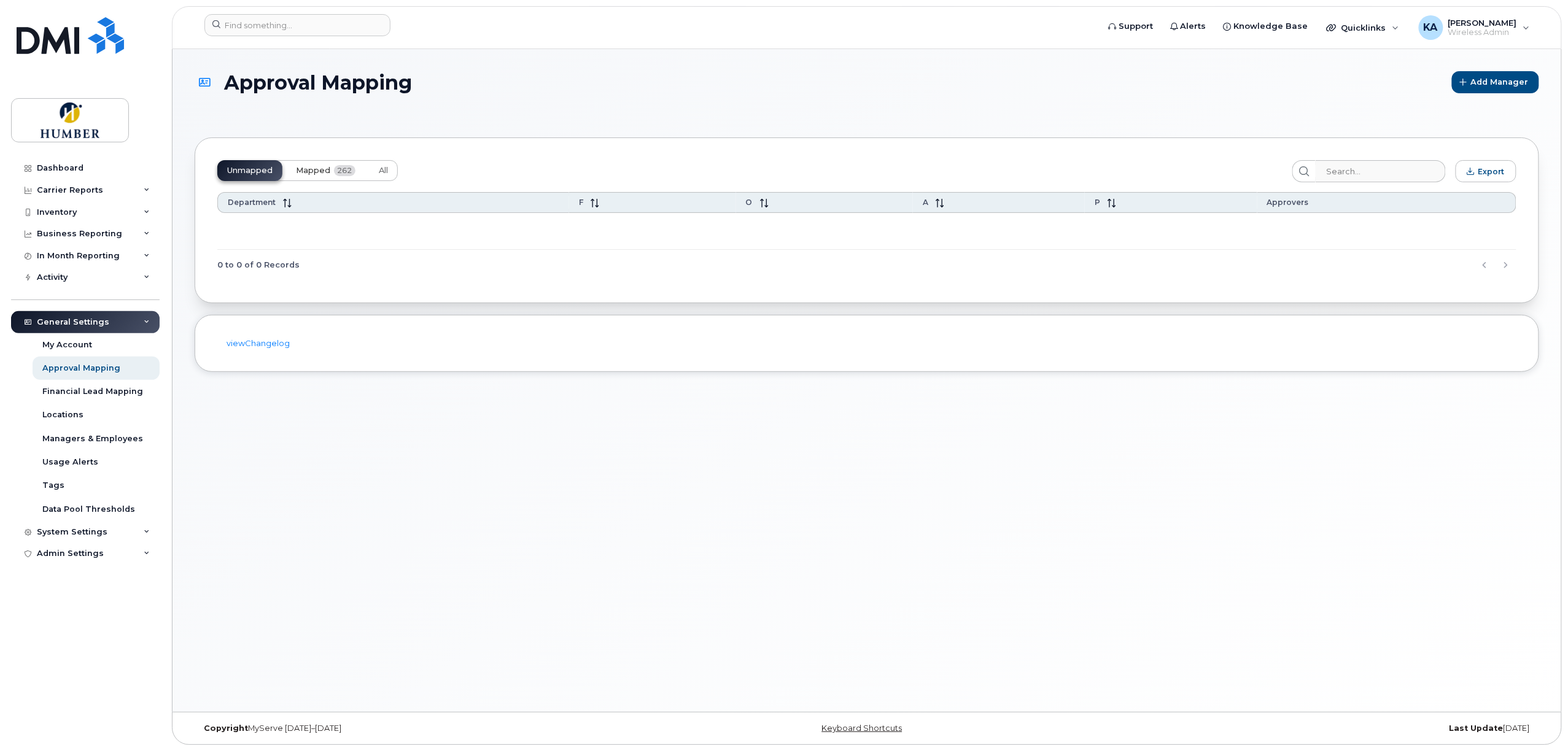
click at [327, 171] on span "Mapped" at bounding box center [313, 171] width 35 height 10
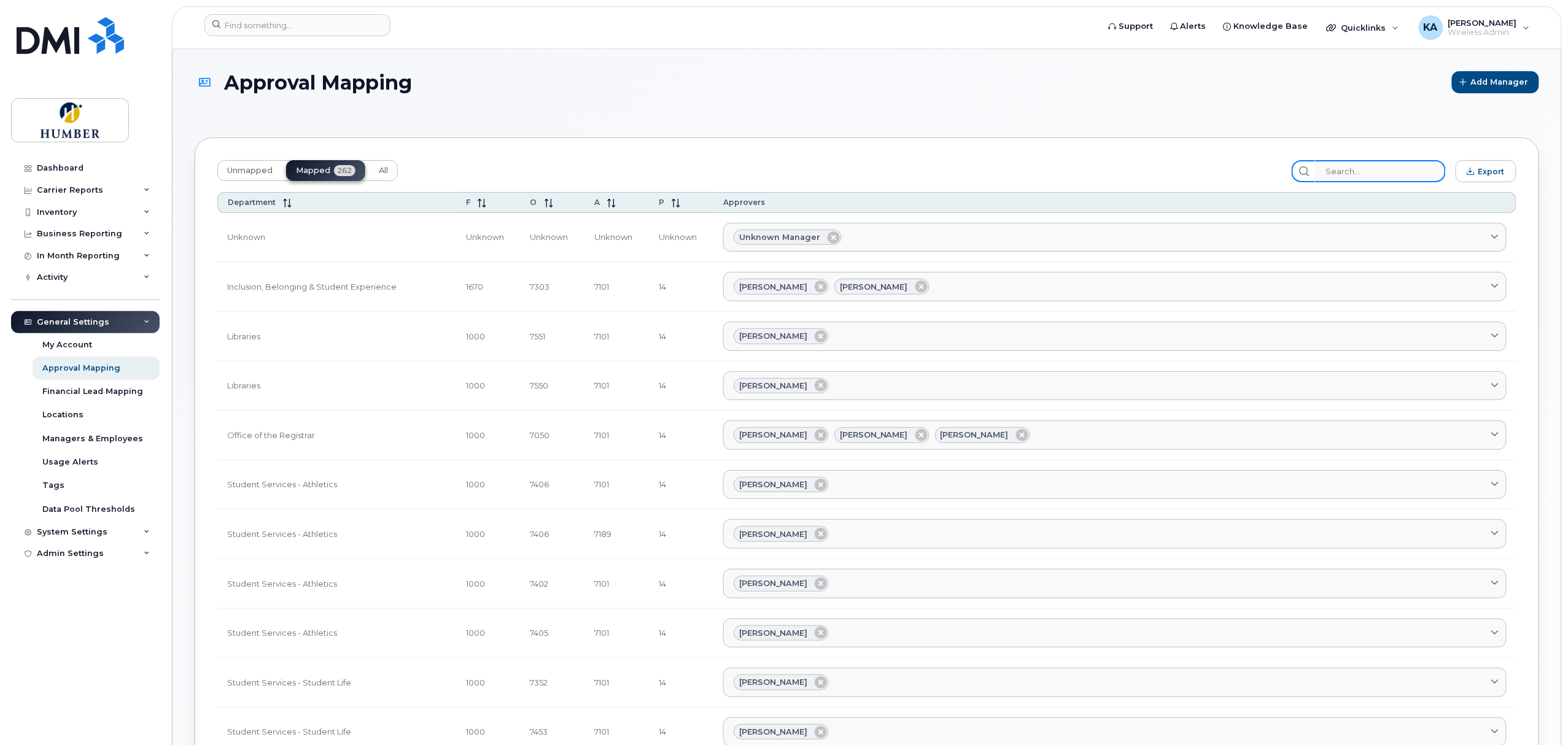
click at [1349, 172] on input "search" at bounding box center [1380, 171] width 131 height 22
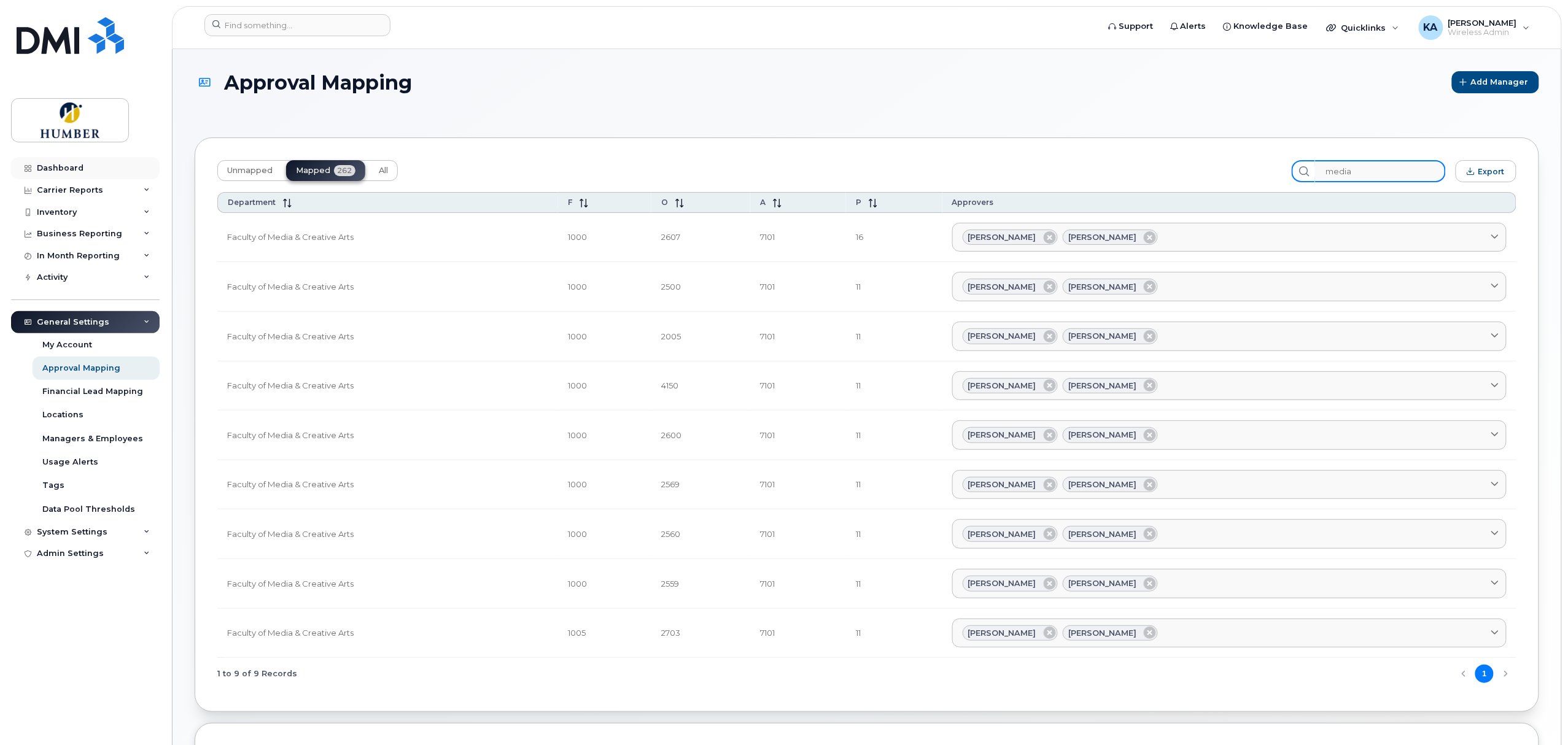
type input "media"
click at [74, 168] on div "Dashboard" at bounding box center [60, 168] width 47 height 10
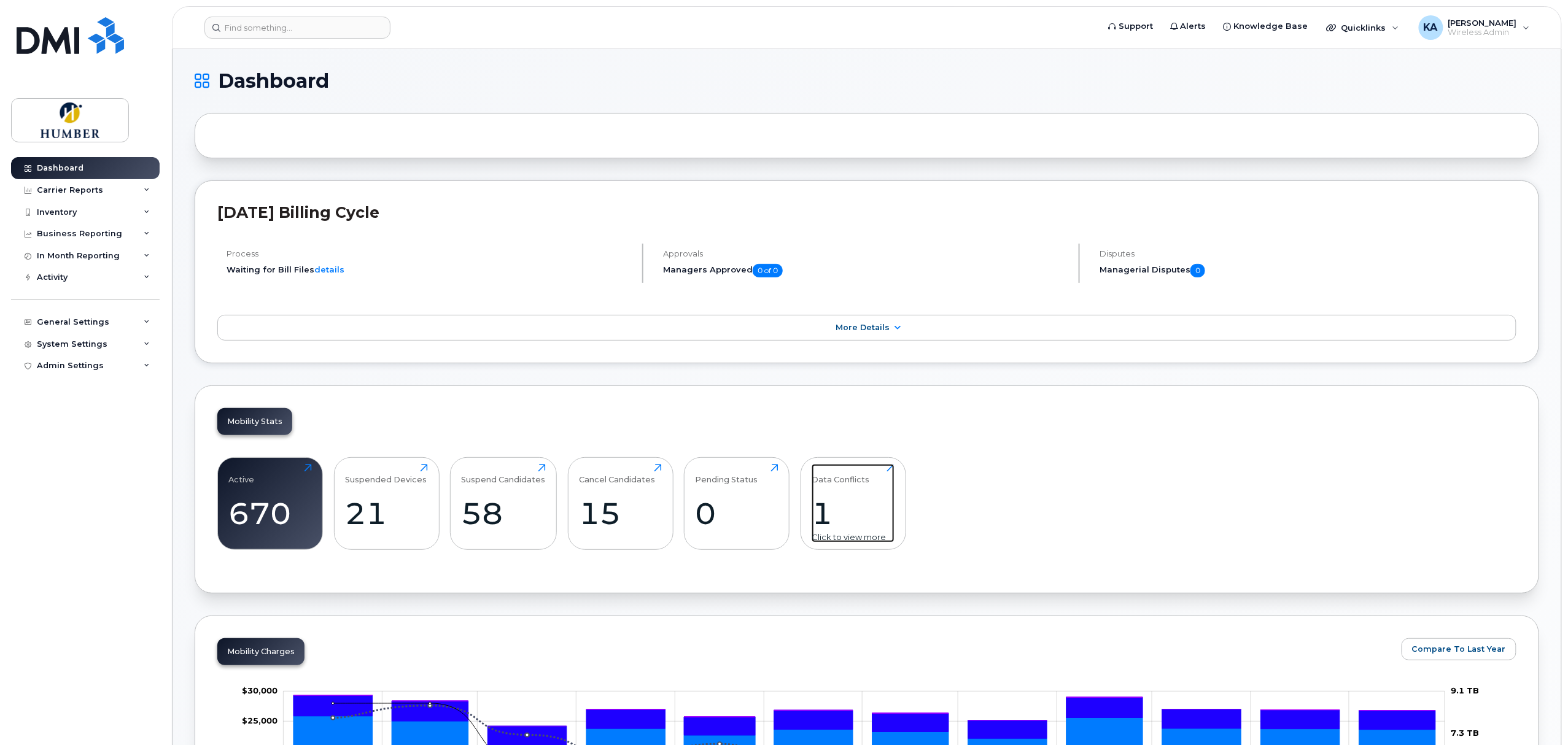
click at [826, 524] on div "1" at bounding box center [853, 513] width 83 height 36
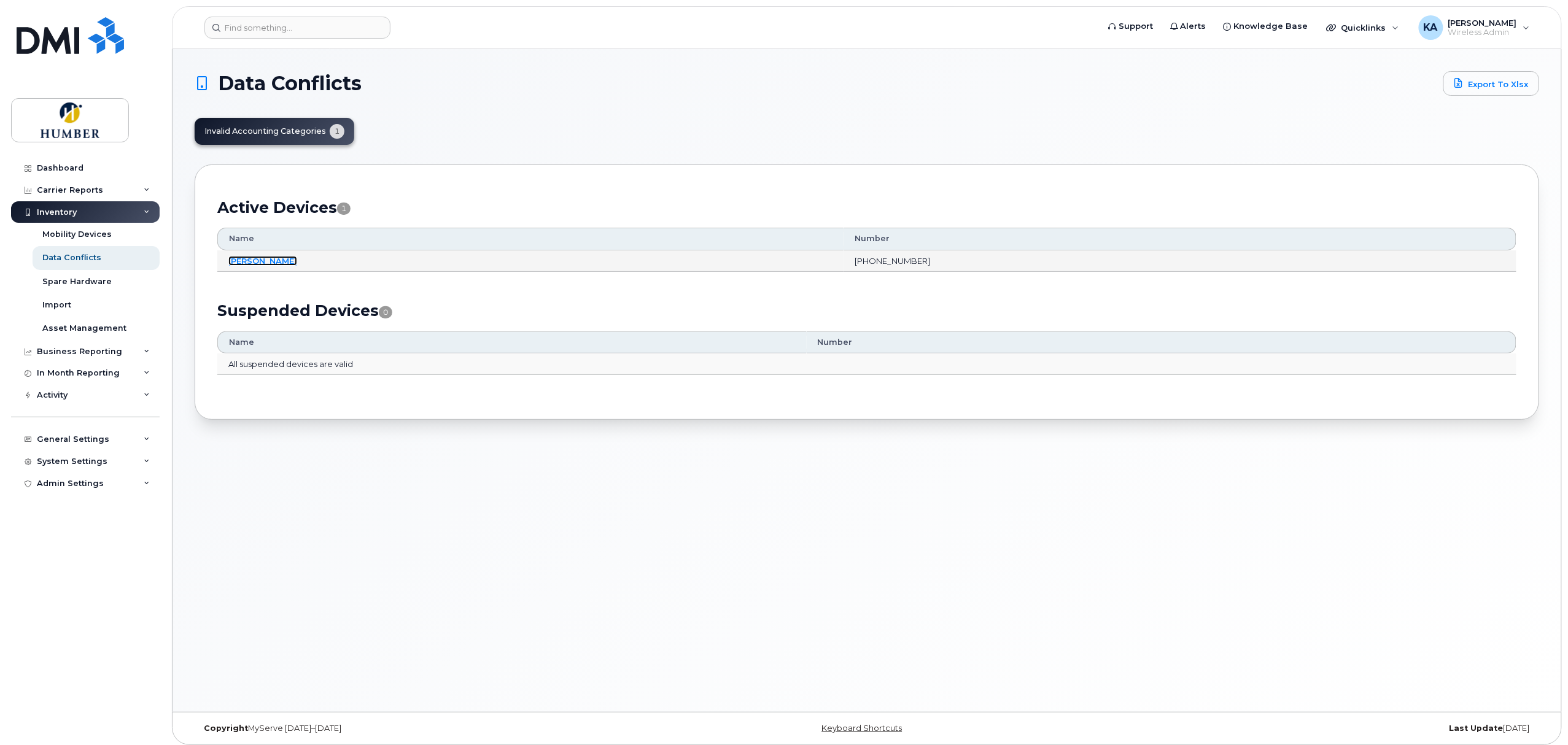
click at [238, 259] on link "[PERSON_NAME]" at bounding box center [263, 261] width 69 height 10
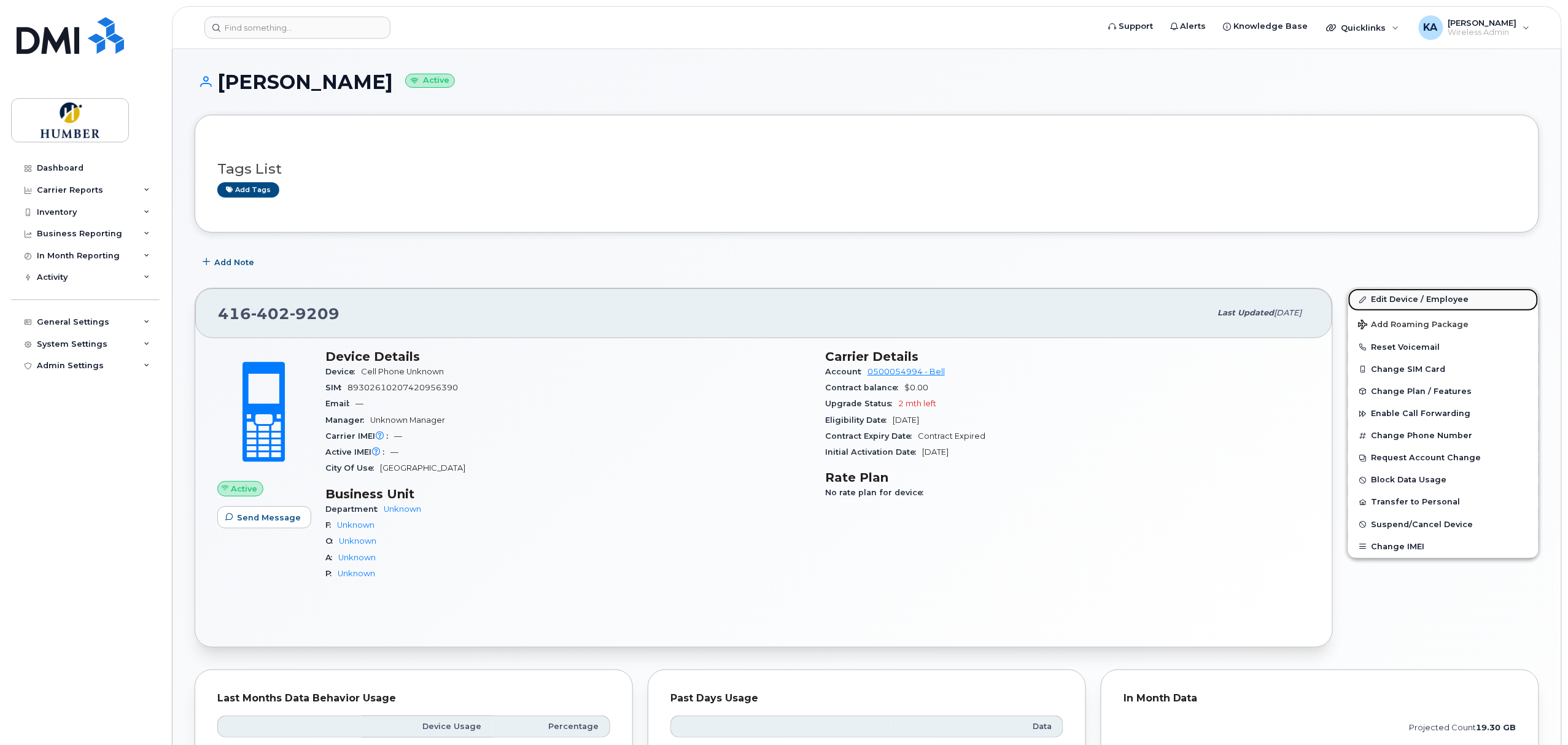
click at [1397, 300] on link "Edit Device / Employee" at bounding box center [1443, 299] width 190 height 22
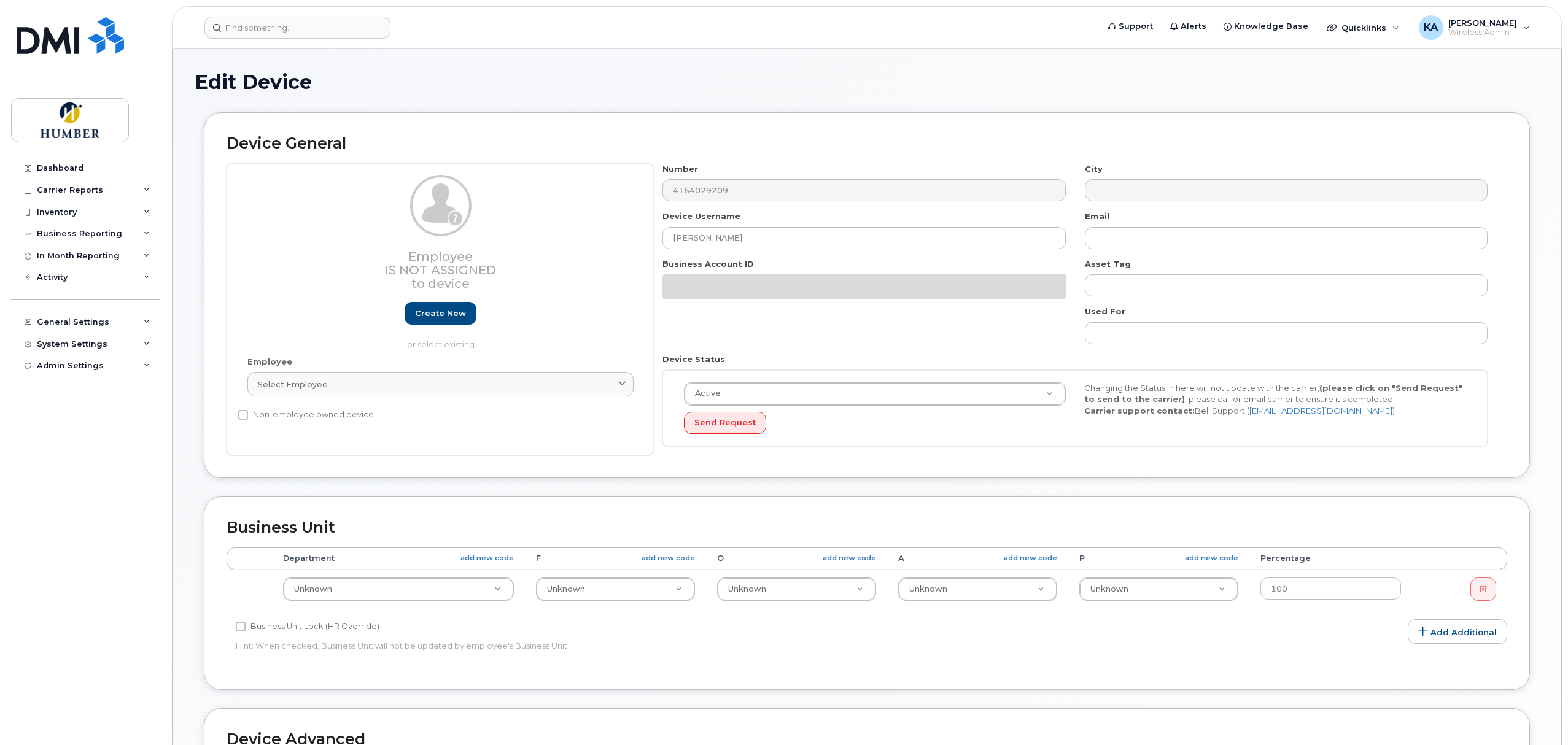
select select "5824476"
select select "5824479"
select select "5824488"
select select "5824489"
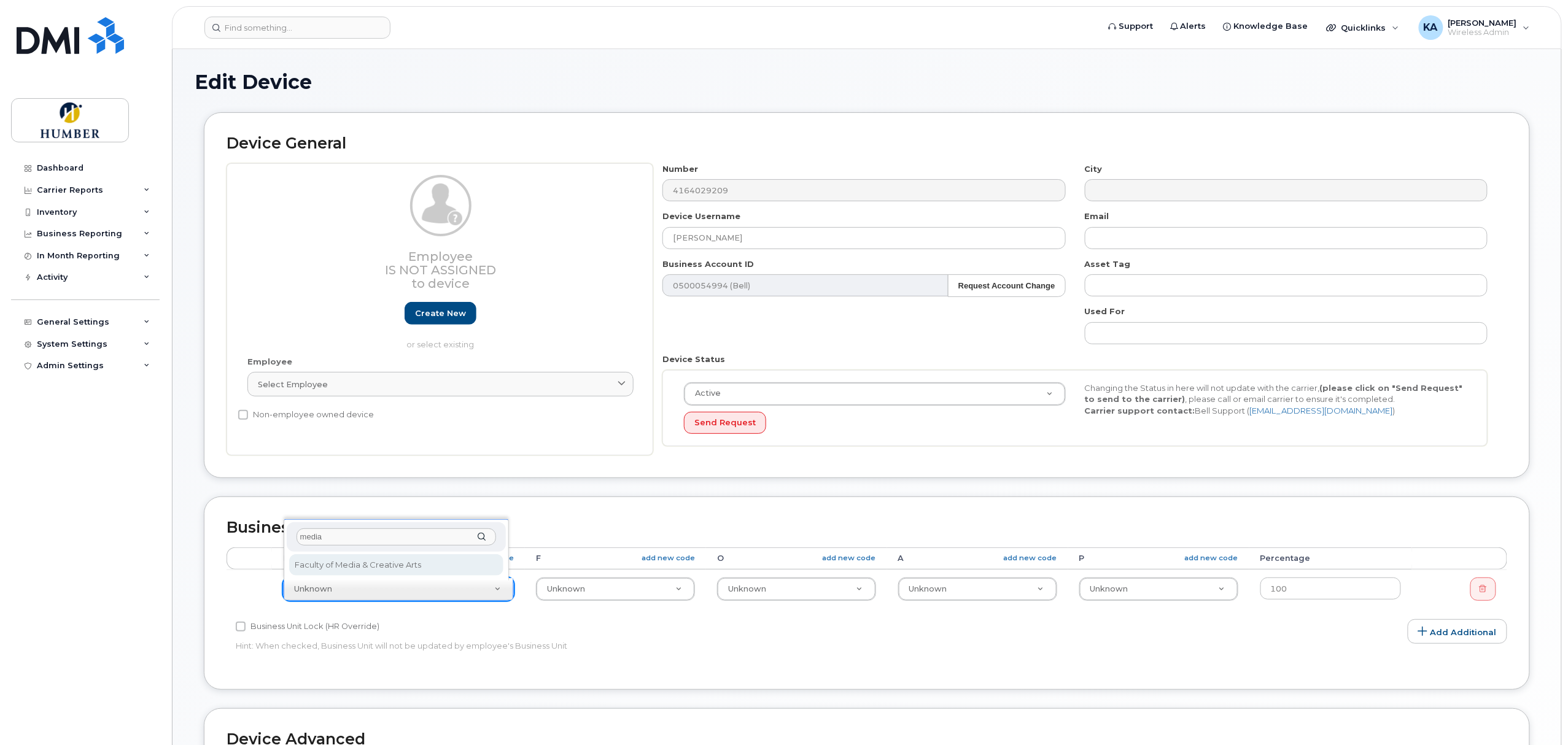
type input "media"
select select "5824763"
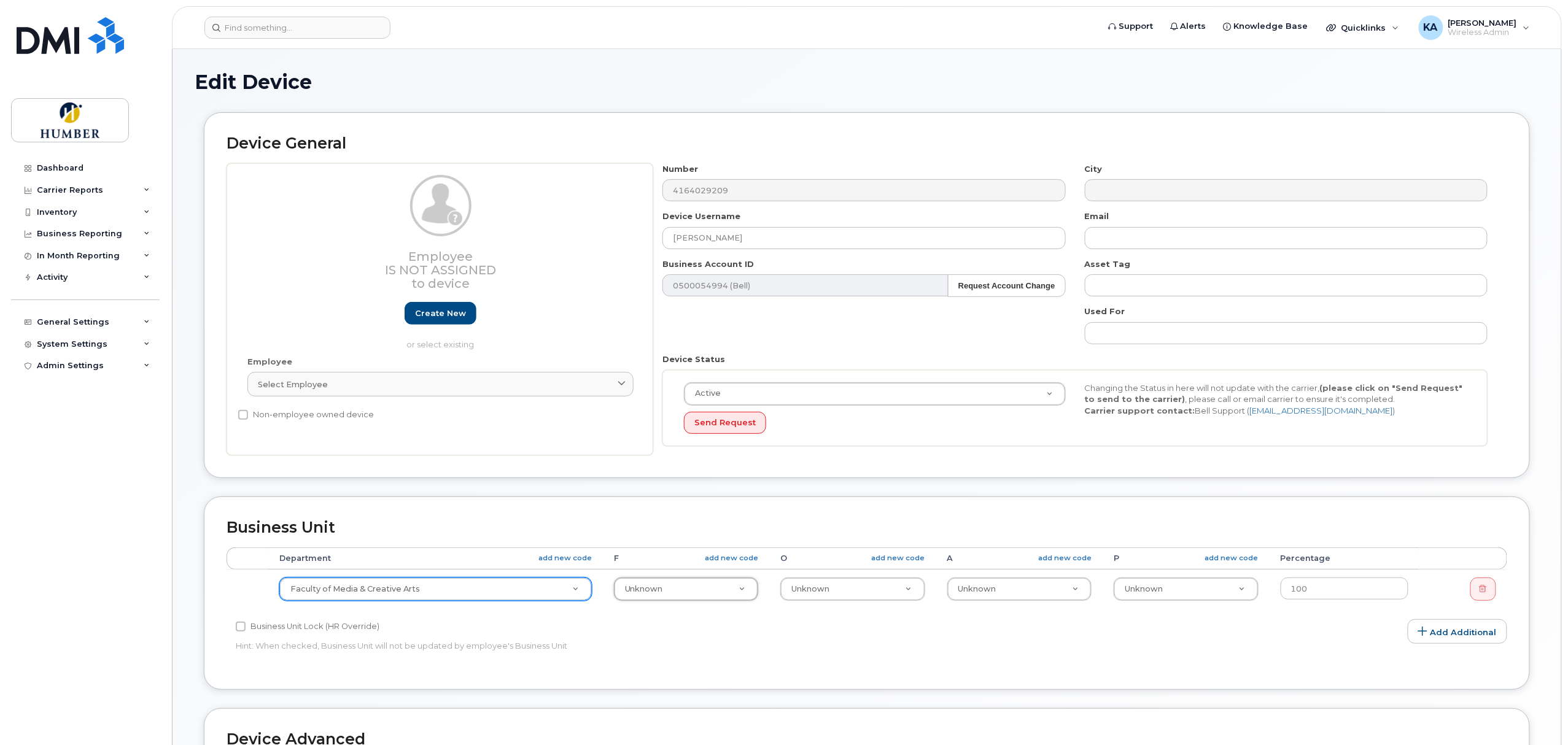
type input "1"
type input "1000"
select select "5824525"
type input "2"
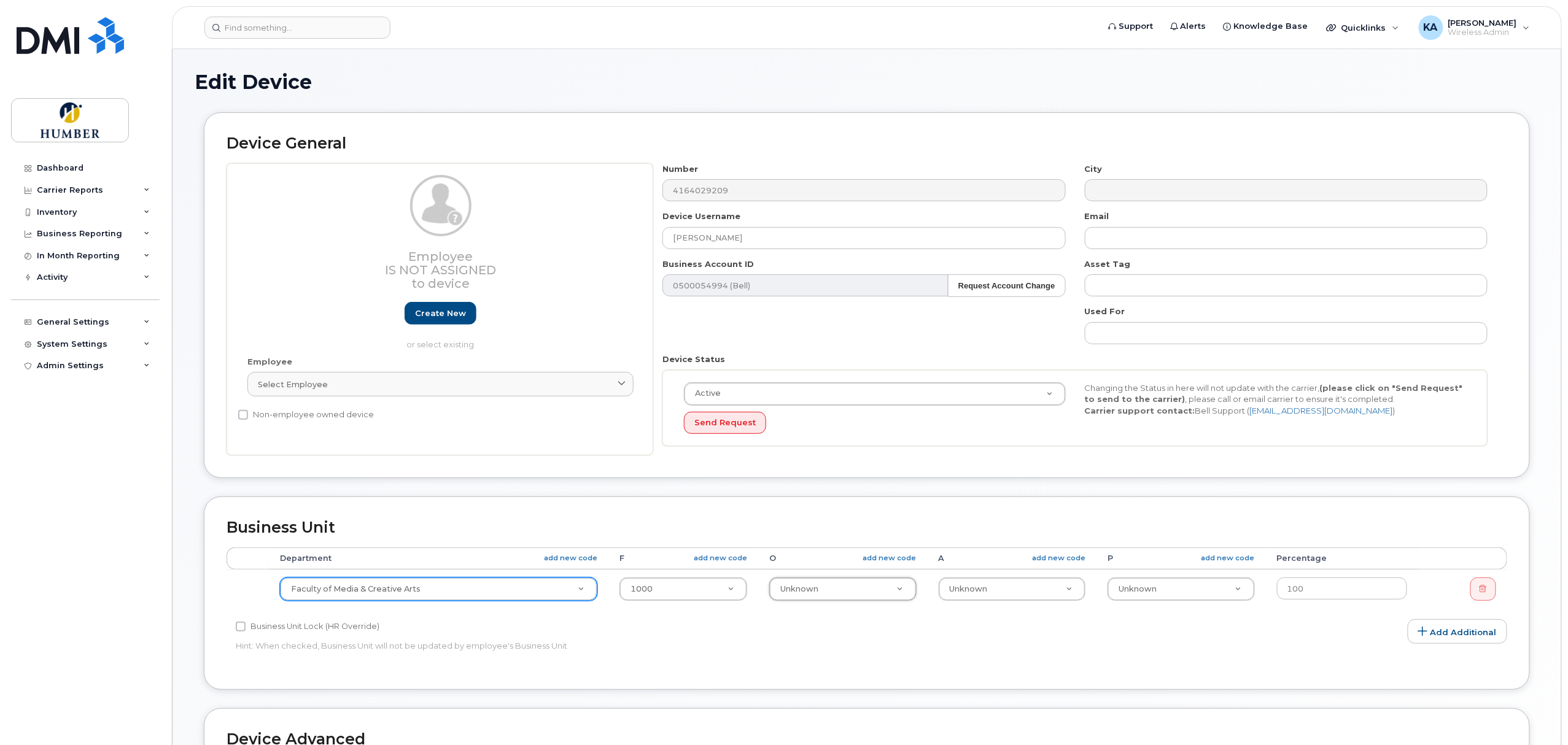
type input "2"
type input "2507"
type input "36112706"
type input "7"
type input "7101"
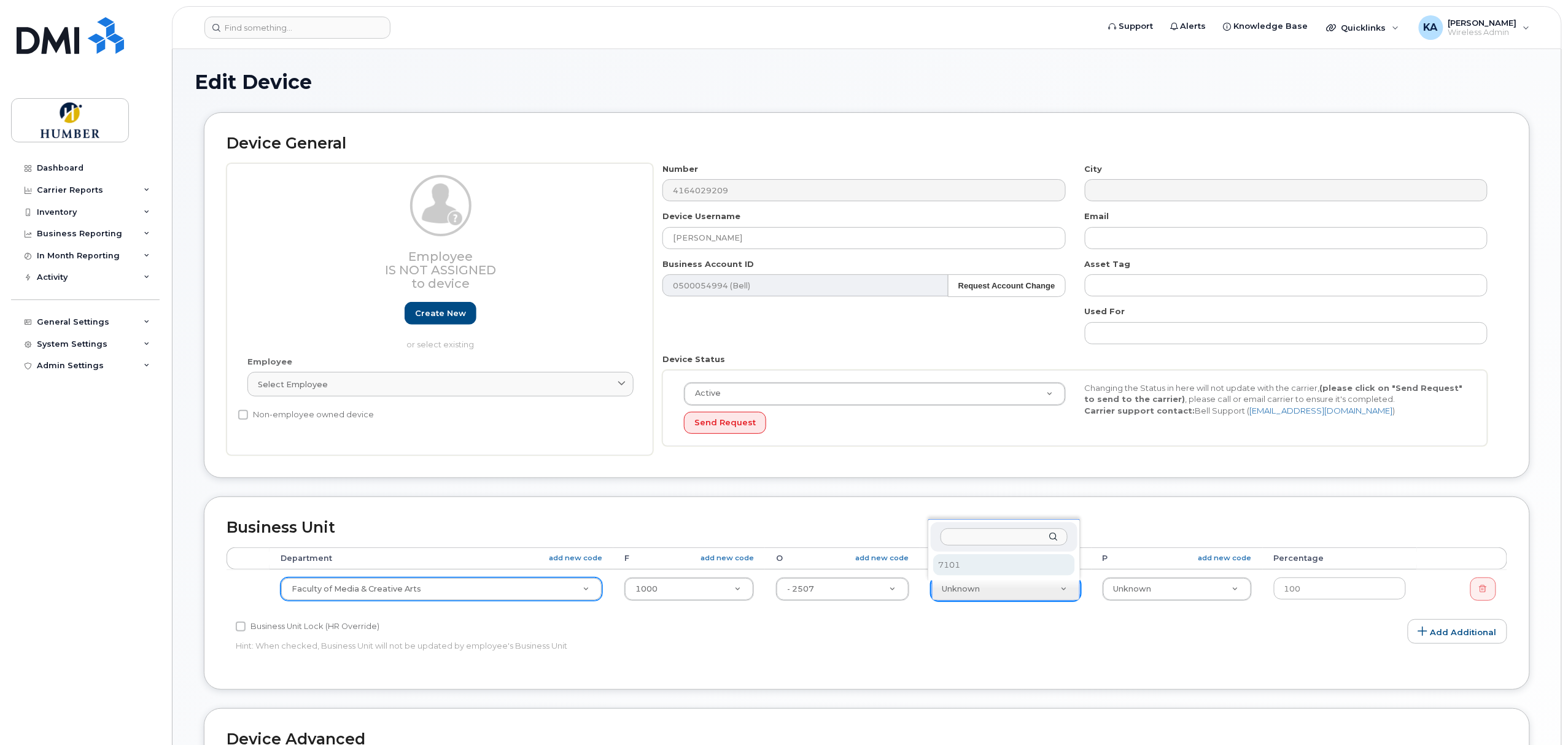
select select "5824989"
type input "1"
type input "11"
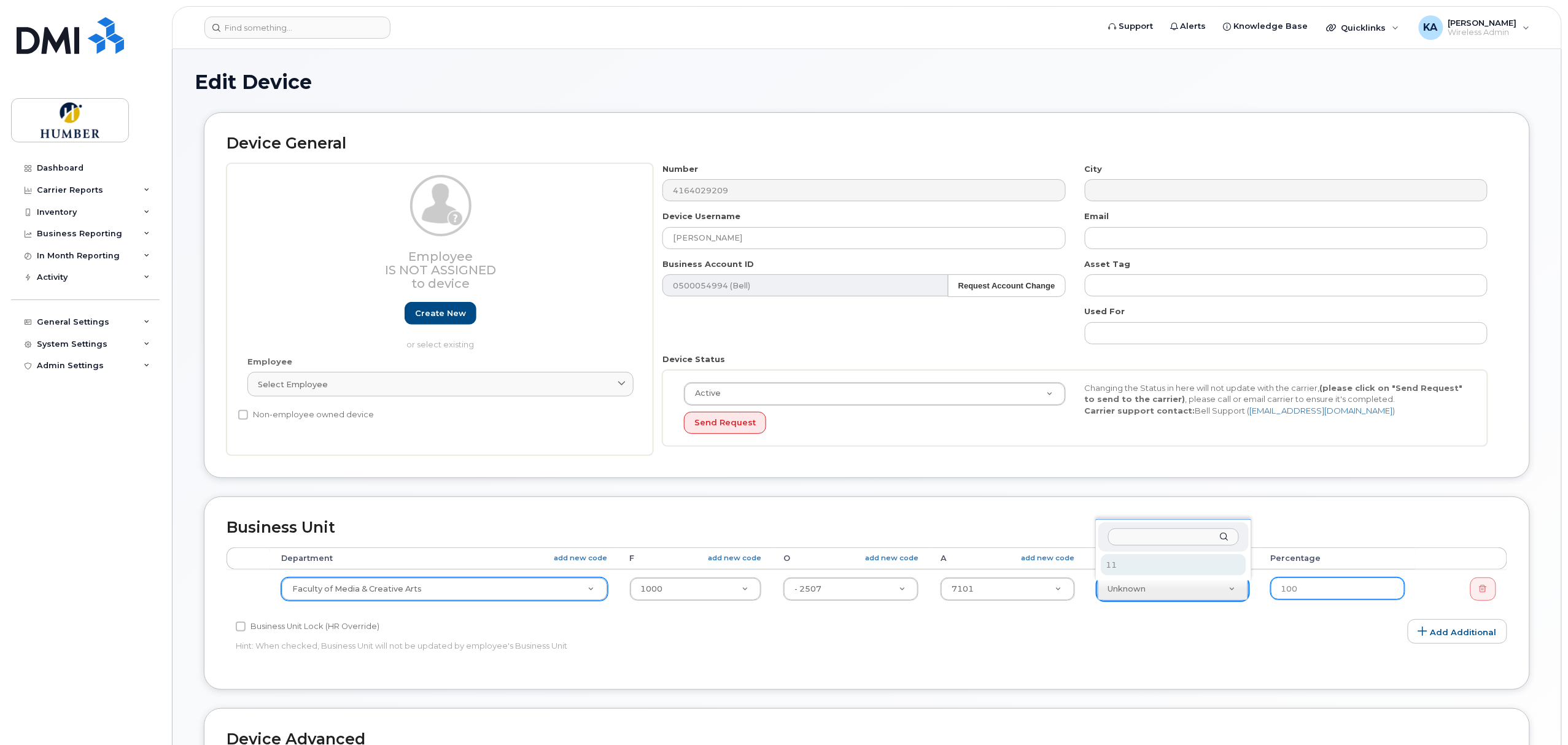
select select "5824738"
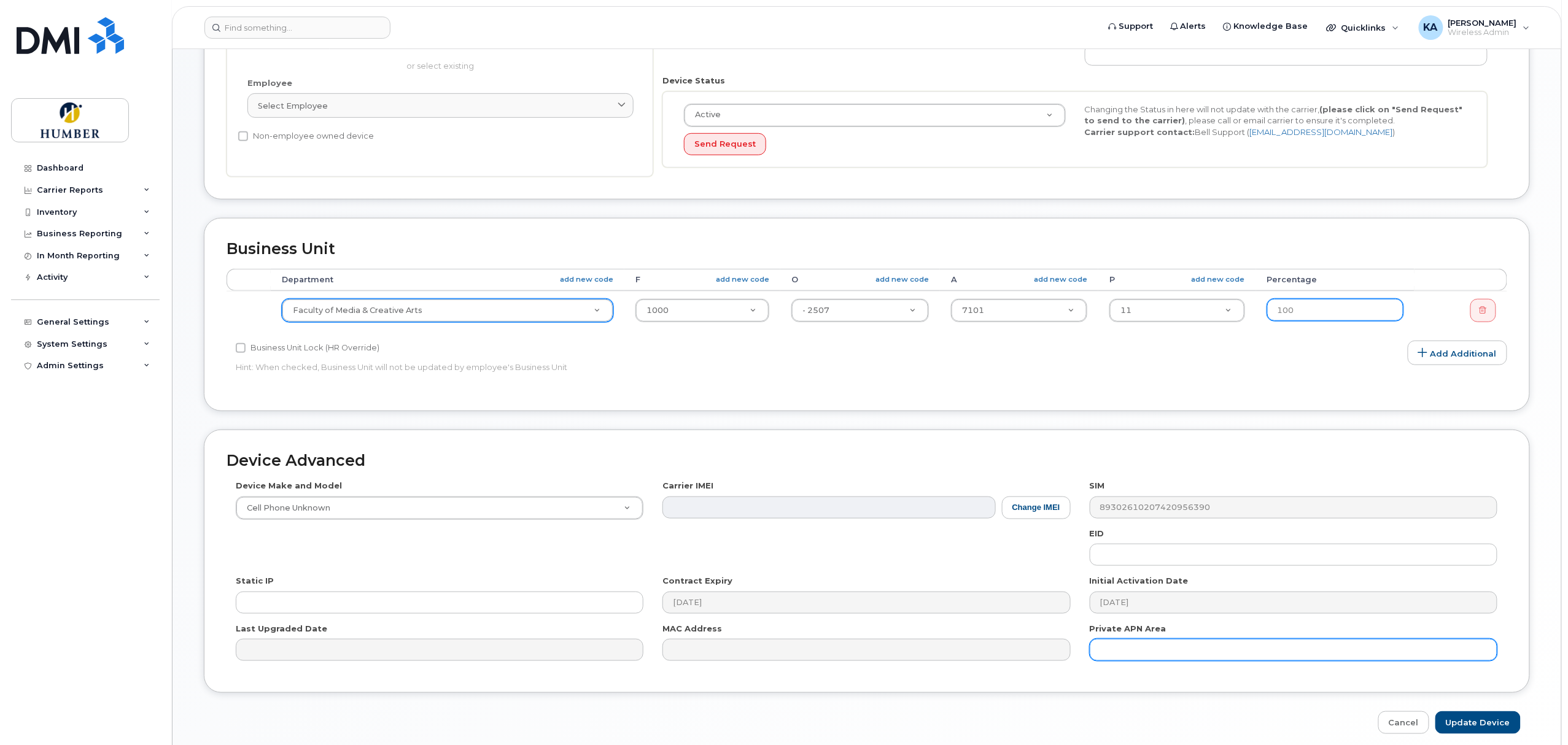
scroll to position [332, 0]
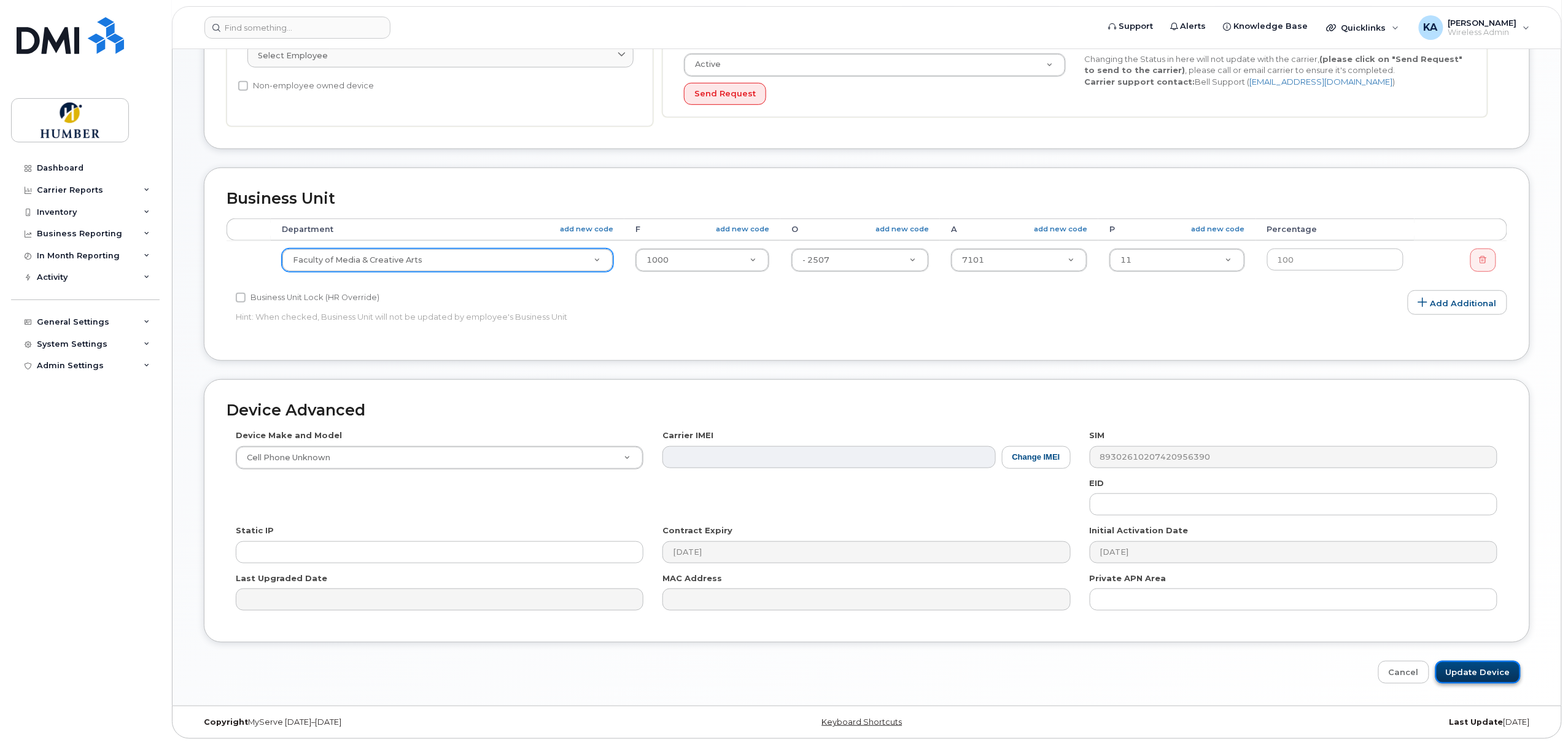
click at [1466, 670] on input "Update Device" at bounding box center [1478, 673] width 85 height 23
type input "Saving..."
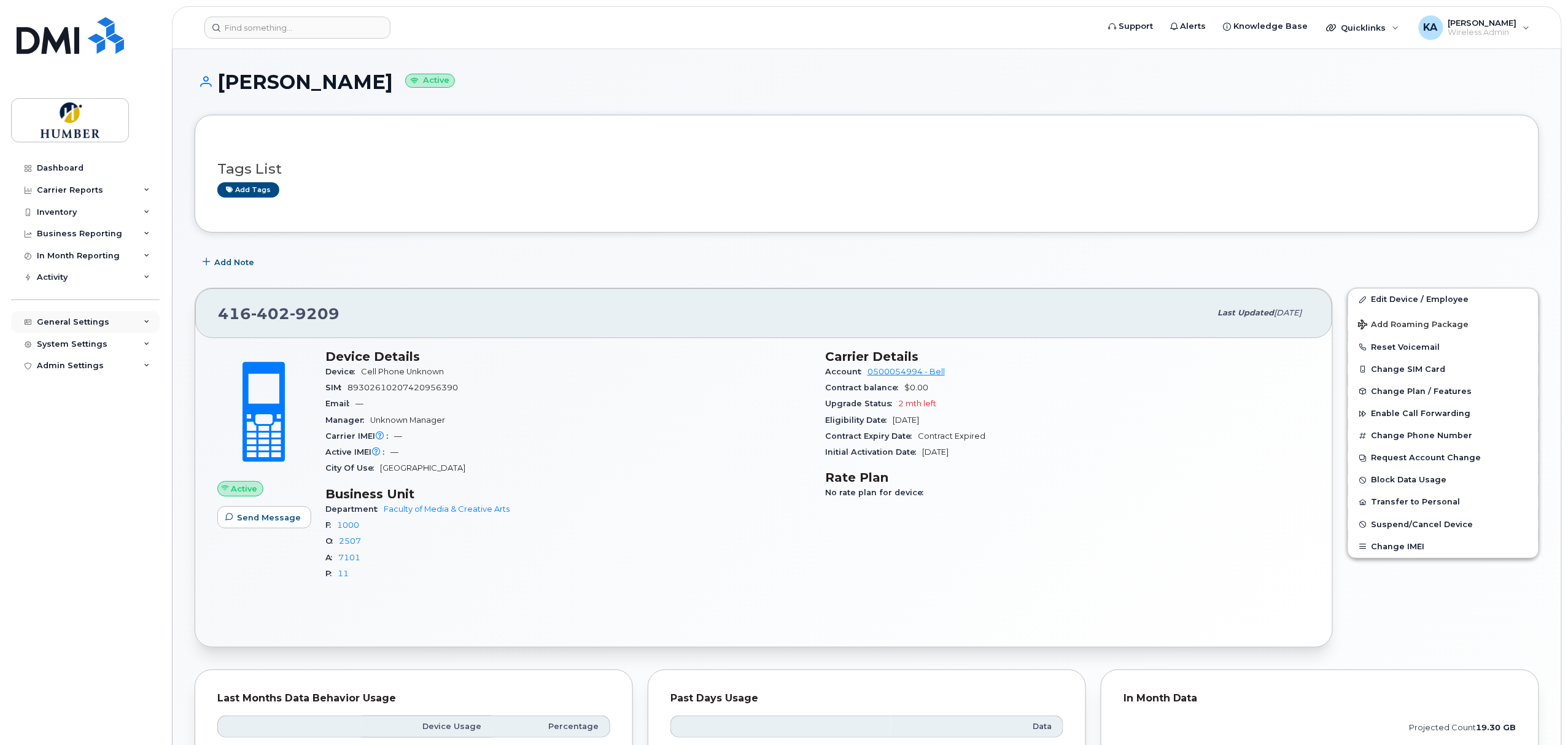
click at [82, 327] on div "General Settings" at bounding box center [85, 322] width 148 height 22
click at [77, 359] on link "Approval Mapping" at bounding box center [96, 368] width 127 height 23
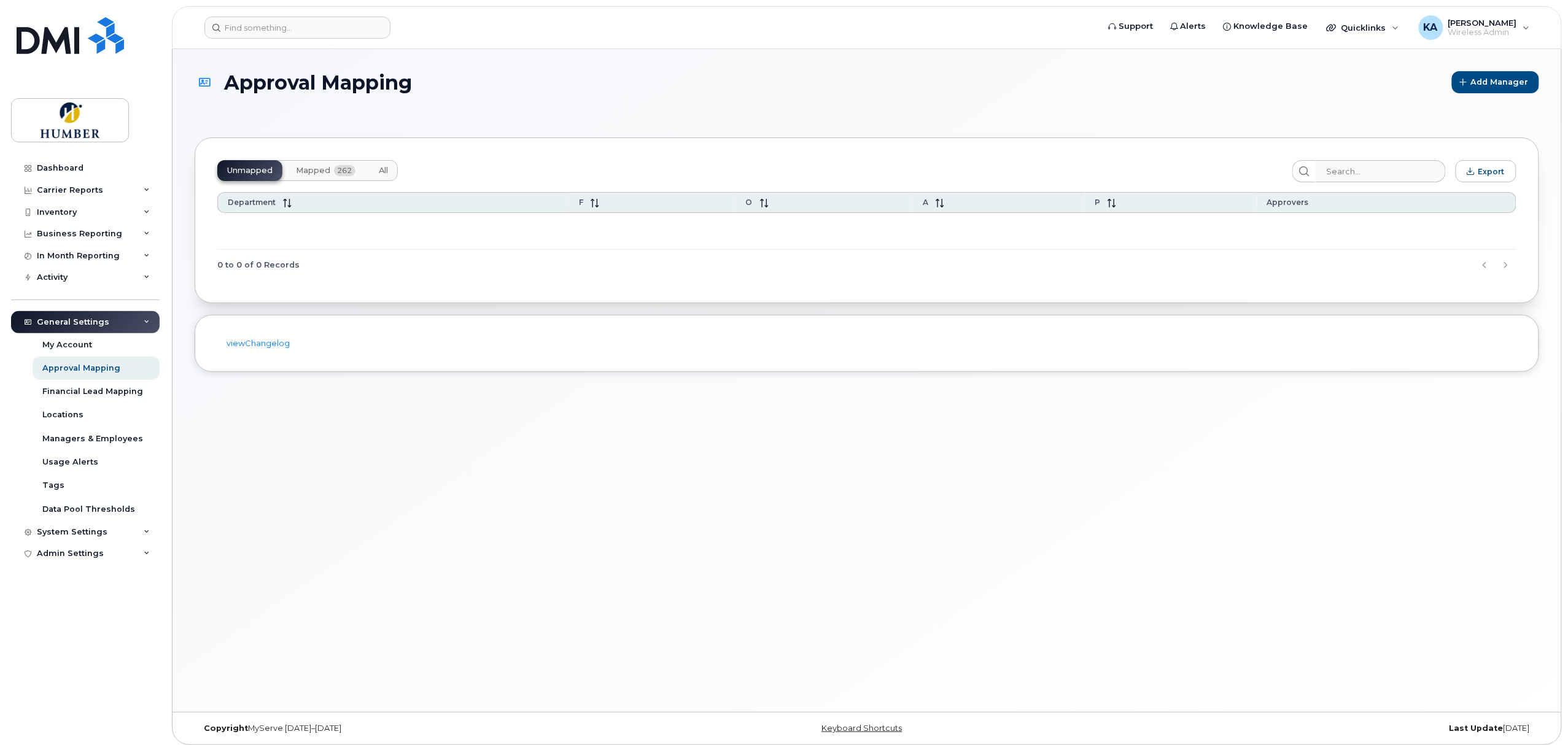
click at [327, 171] on span "Mapped" at bounding box center [313, 171] width 35 height 10
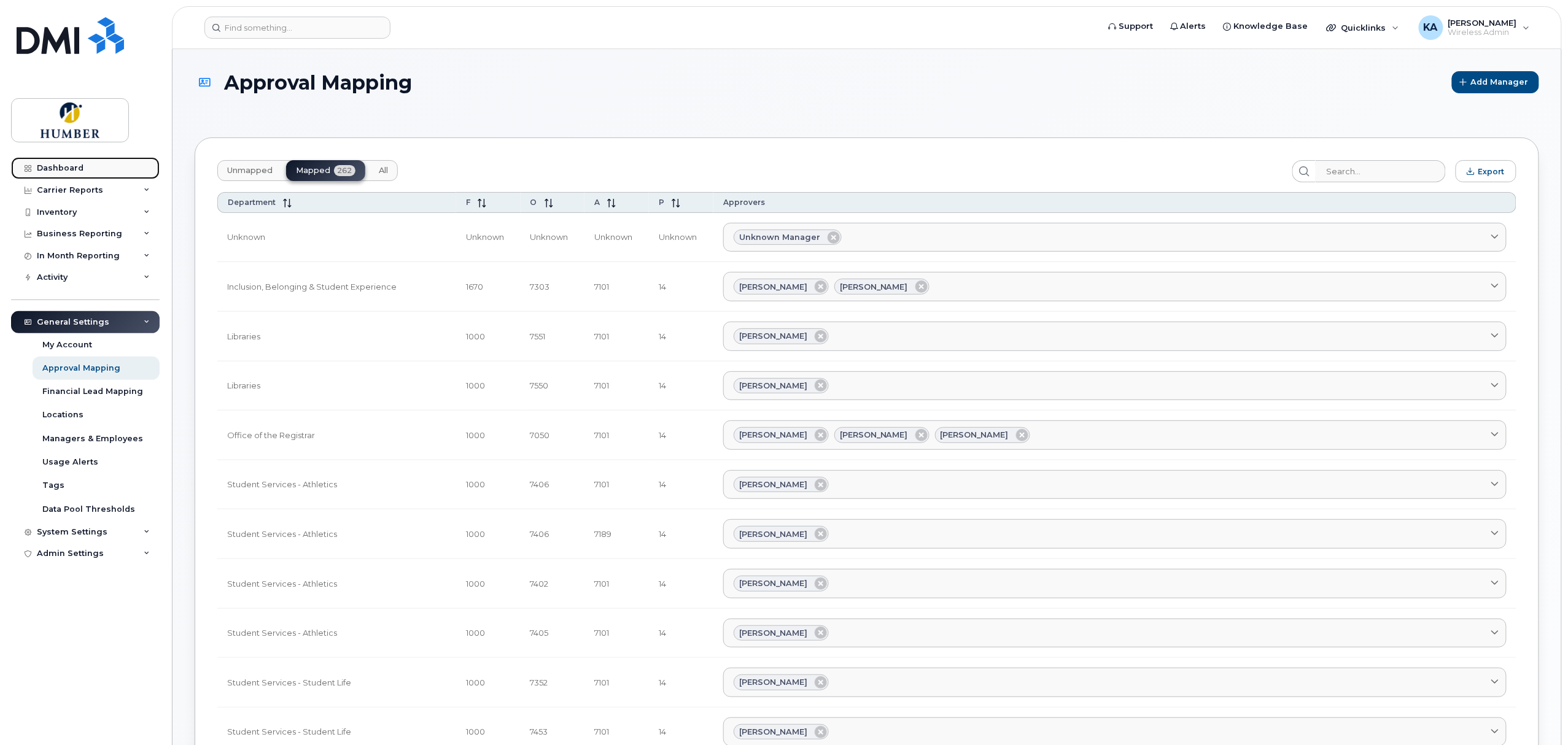
click at [79, 170] on div "Dashboard" at bounding box center [60, 168] width 47 height 10
click at [65, 167] on div "Dashboard" at bounding box center [60, 168] width 47 height 10
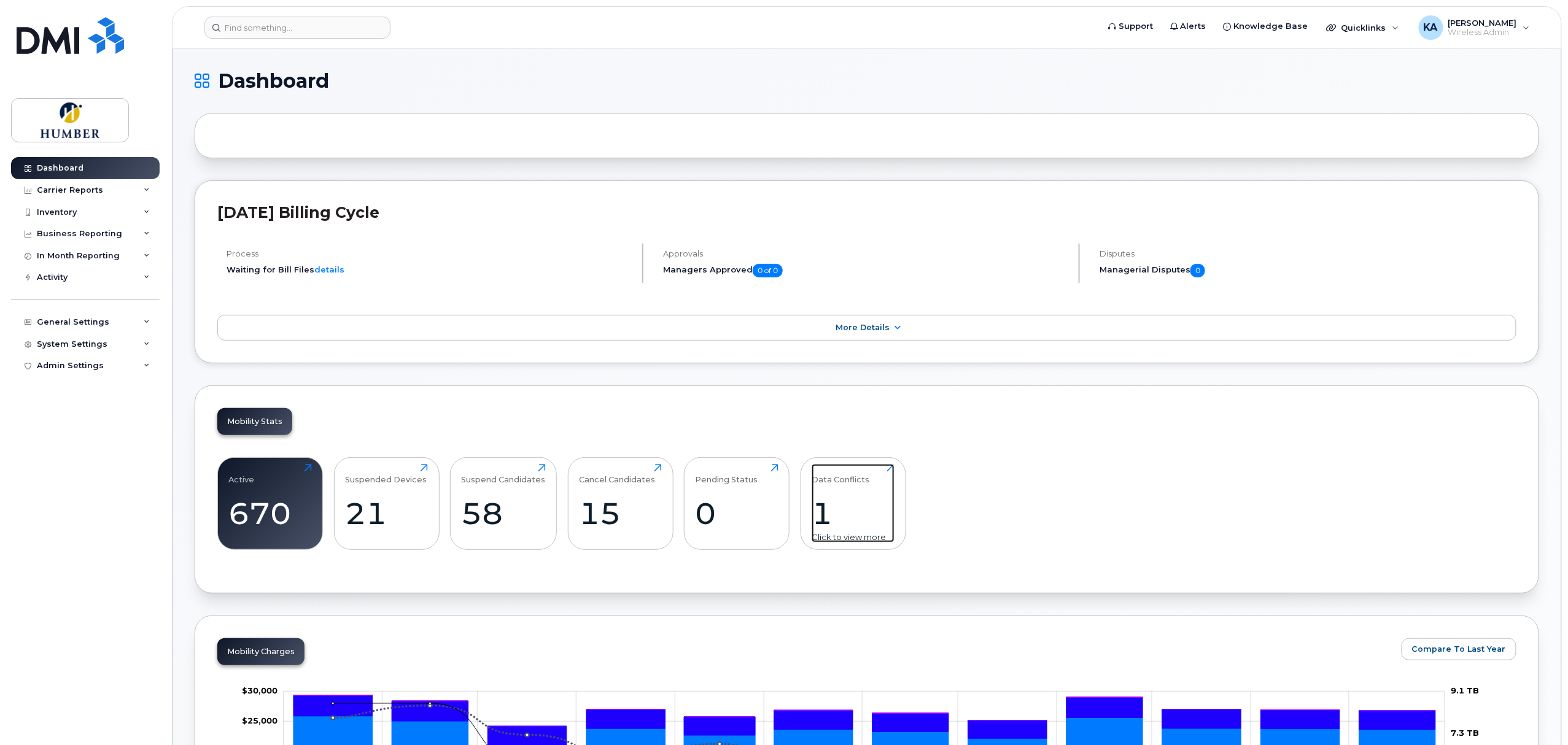
click at [832, 514] on div "1" at bounding box center [853, 513] width 83 height 36
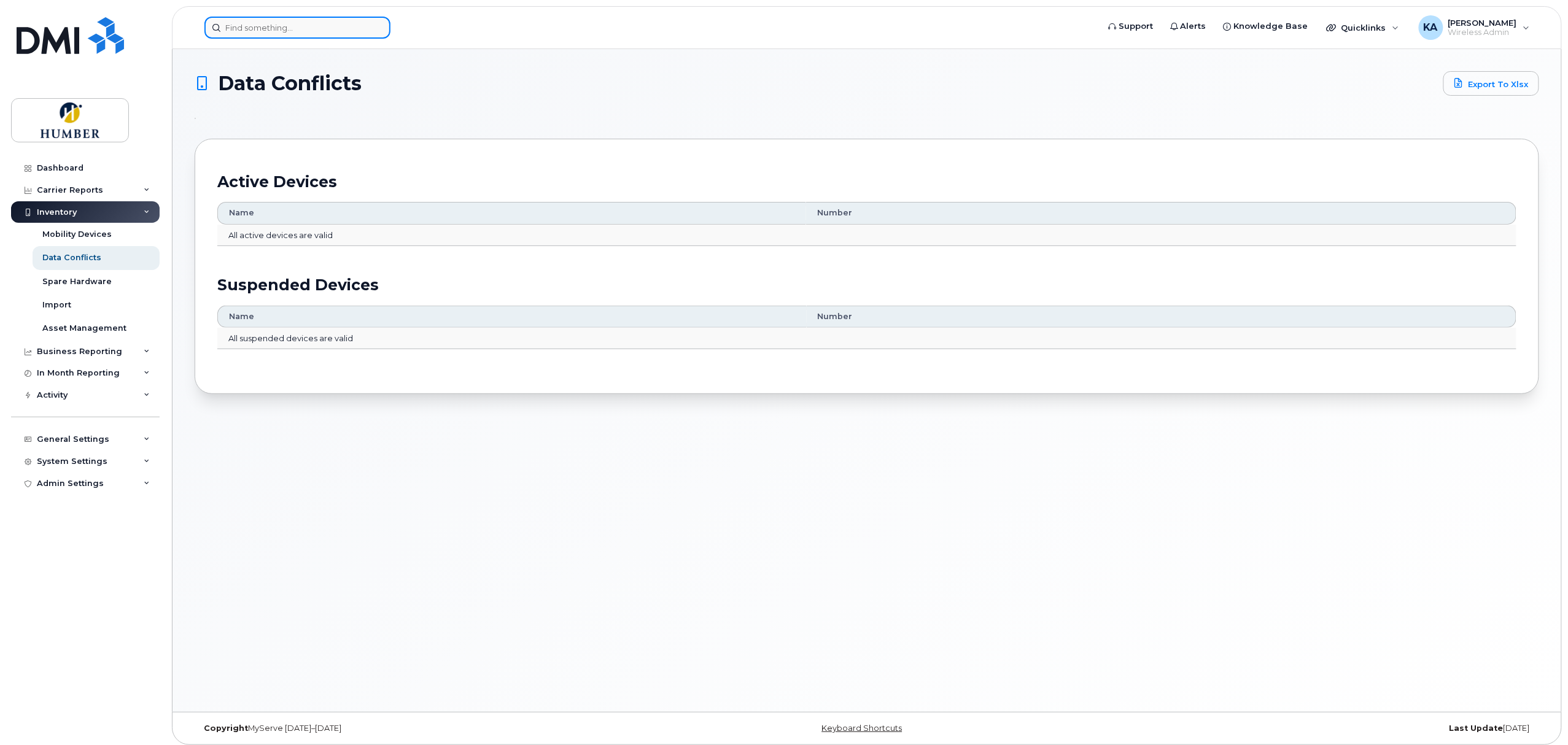
click at [261, 23] on input at bounding box center [297, 27] width 186 height 22
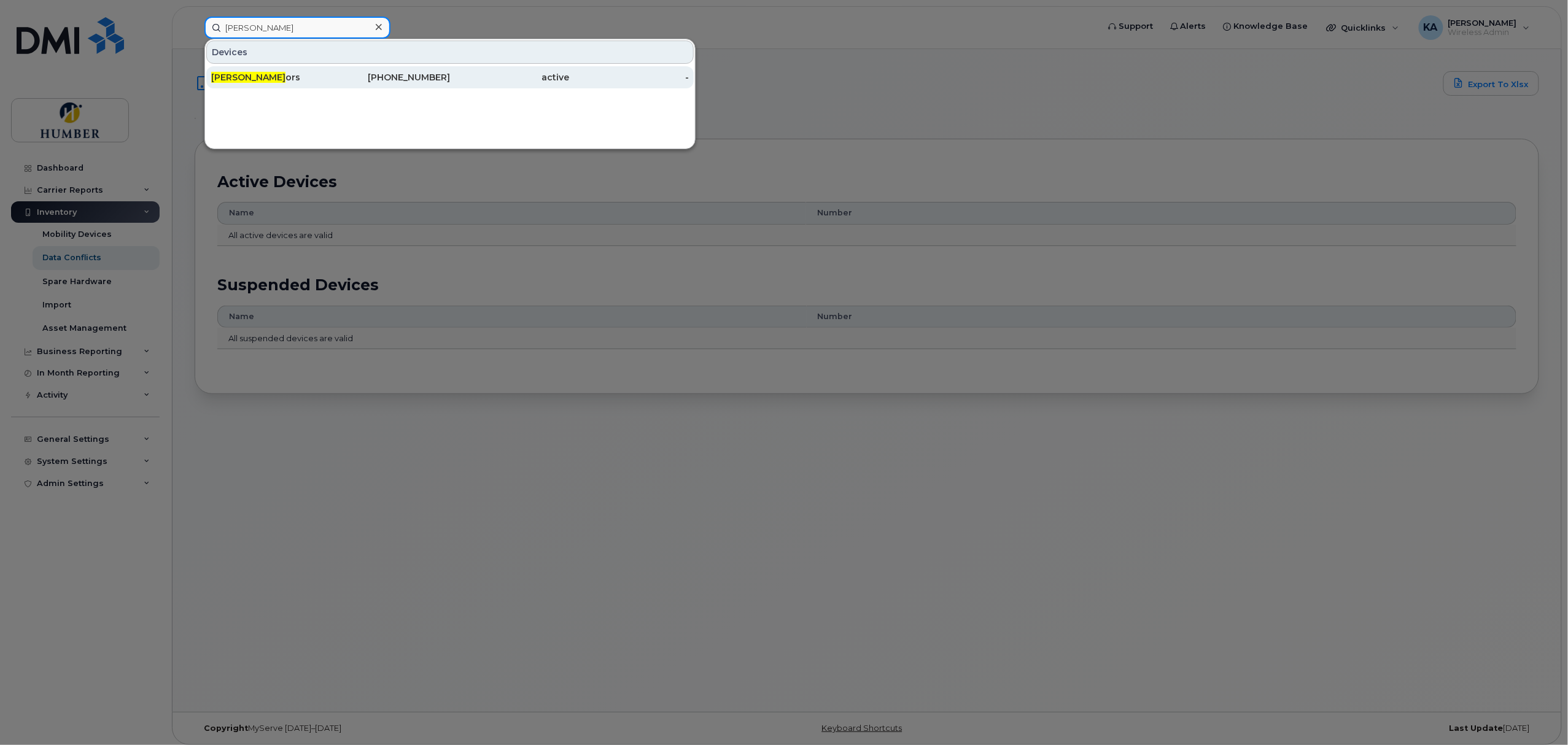
type input "[PERSON_NAME]"
click at [251, 75] on div "[PERSON_NAME] ors" at bounding box center [271, 77] width 120 height 12
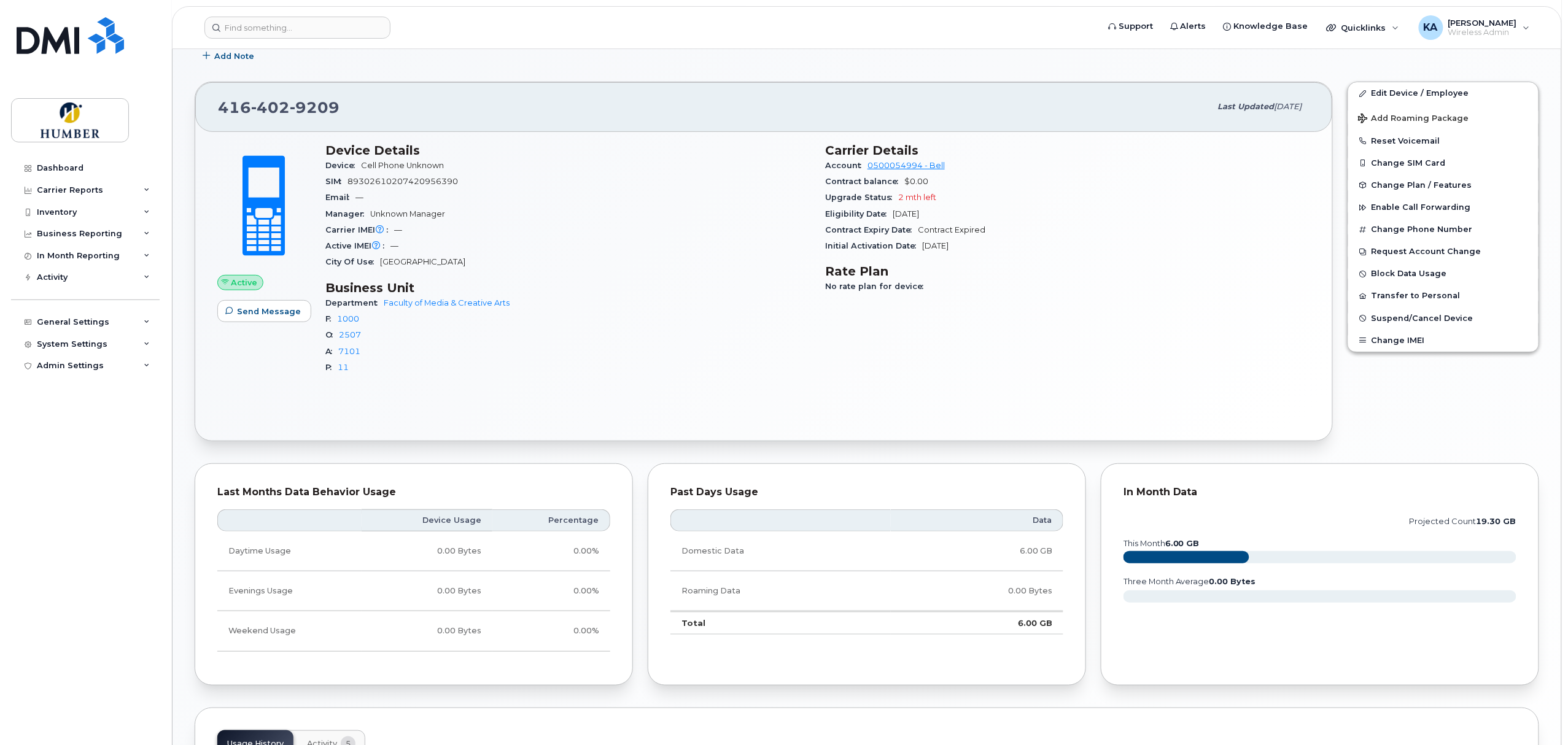
scroll to position [219, 0]
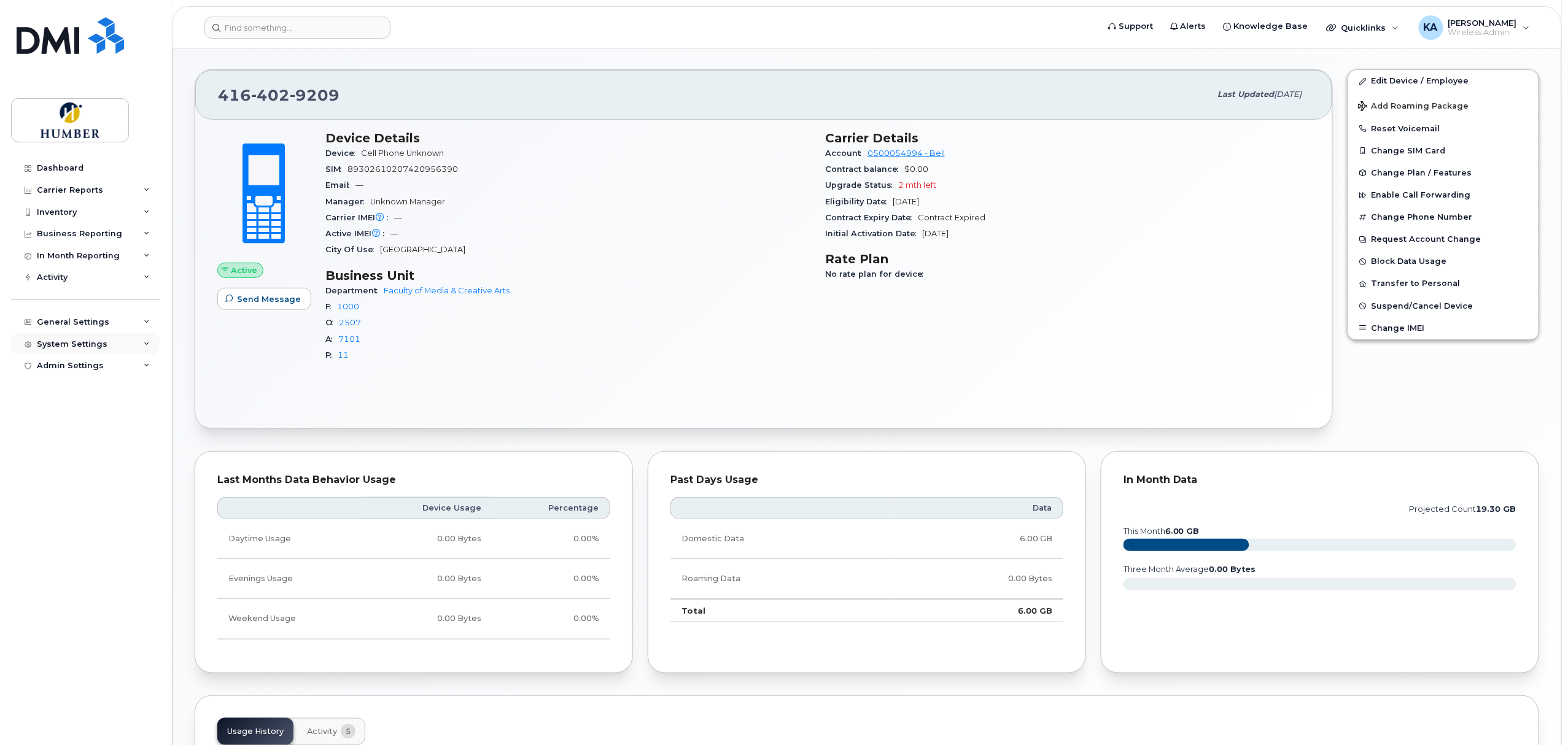
click at [49, 342] on div "System Settings" at bounding box center [72, 344] width 70 height 10
click at [77, 323] on div "General Settings" at bounding box center [72, 322] width 72 height 10
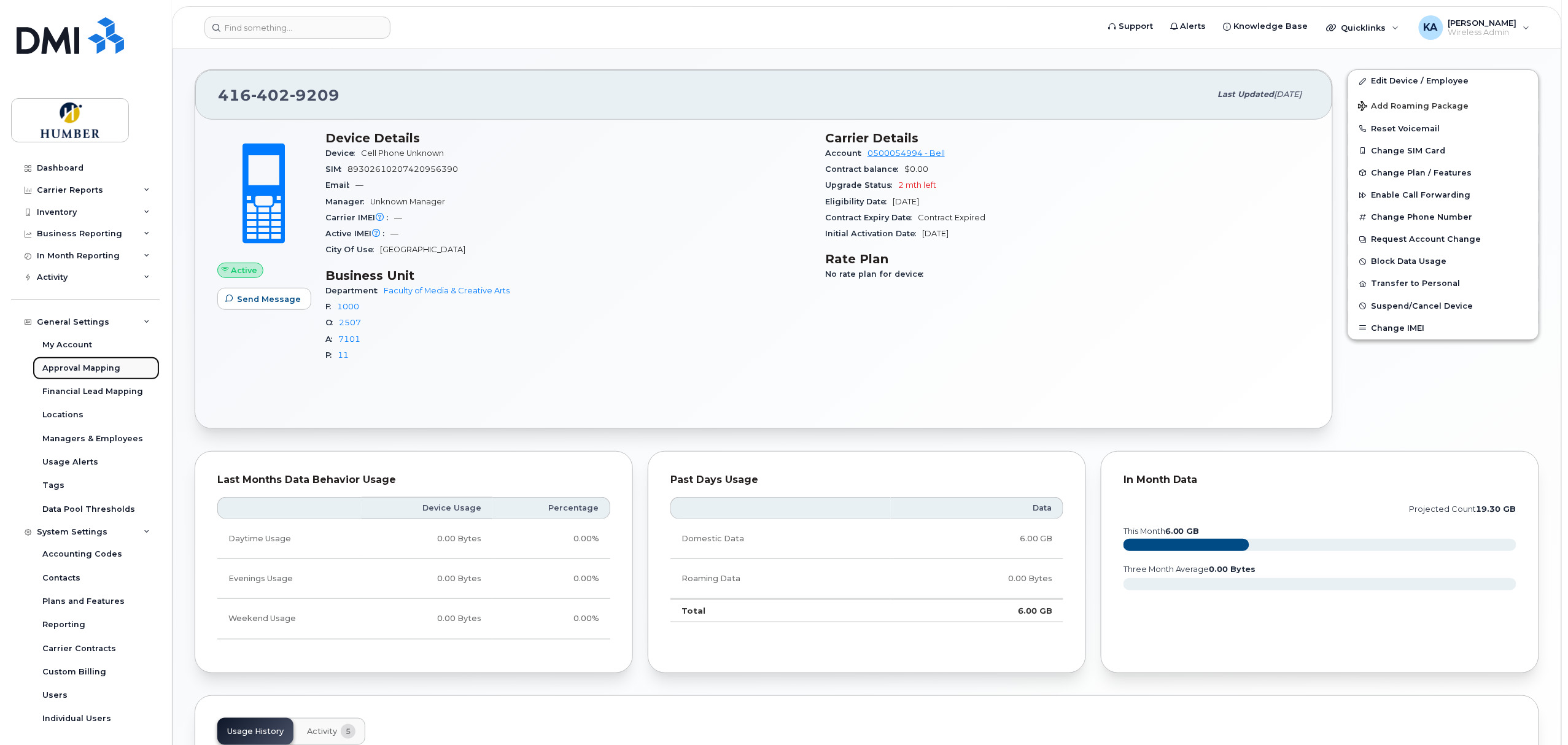
click at [75, 367] on div "Approval Mapping" at bounding box center [81, 368] width 78 height 11
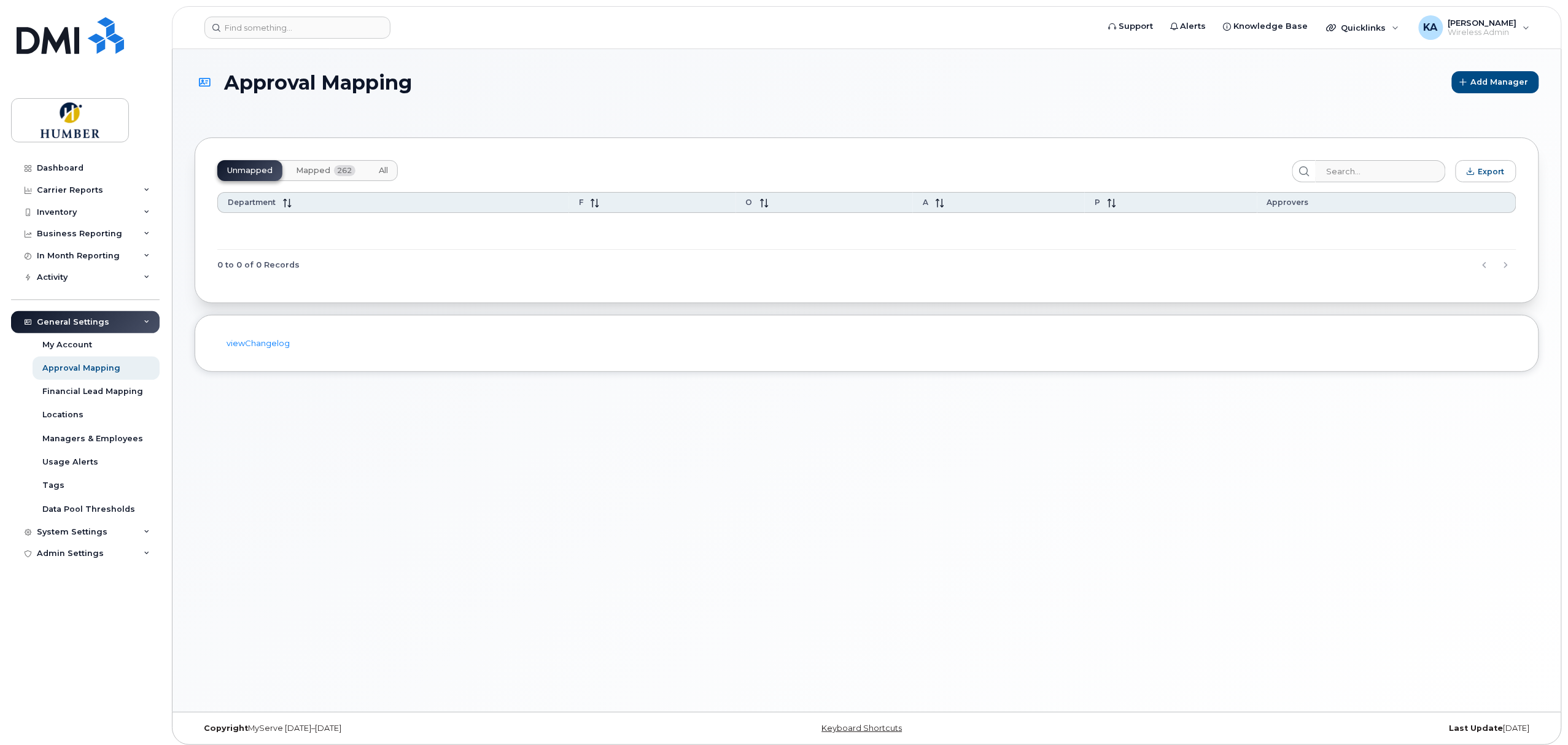
click at [310, 172] on span "Mapped" at bounding box center [313, 171] width 35 height 10
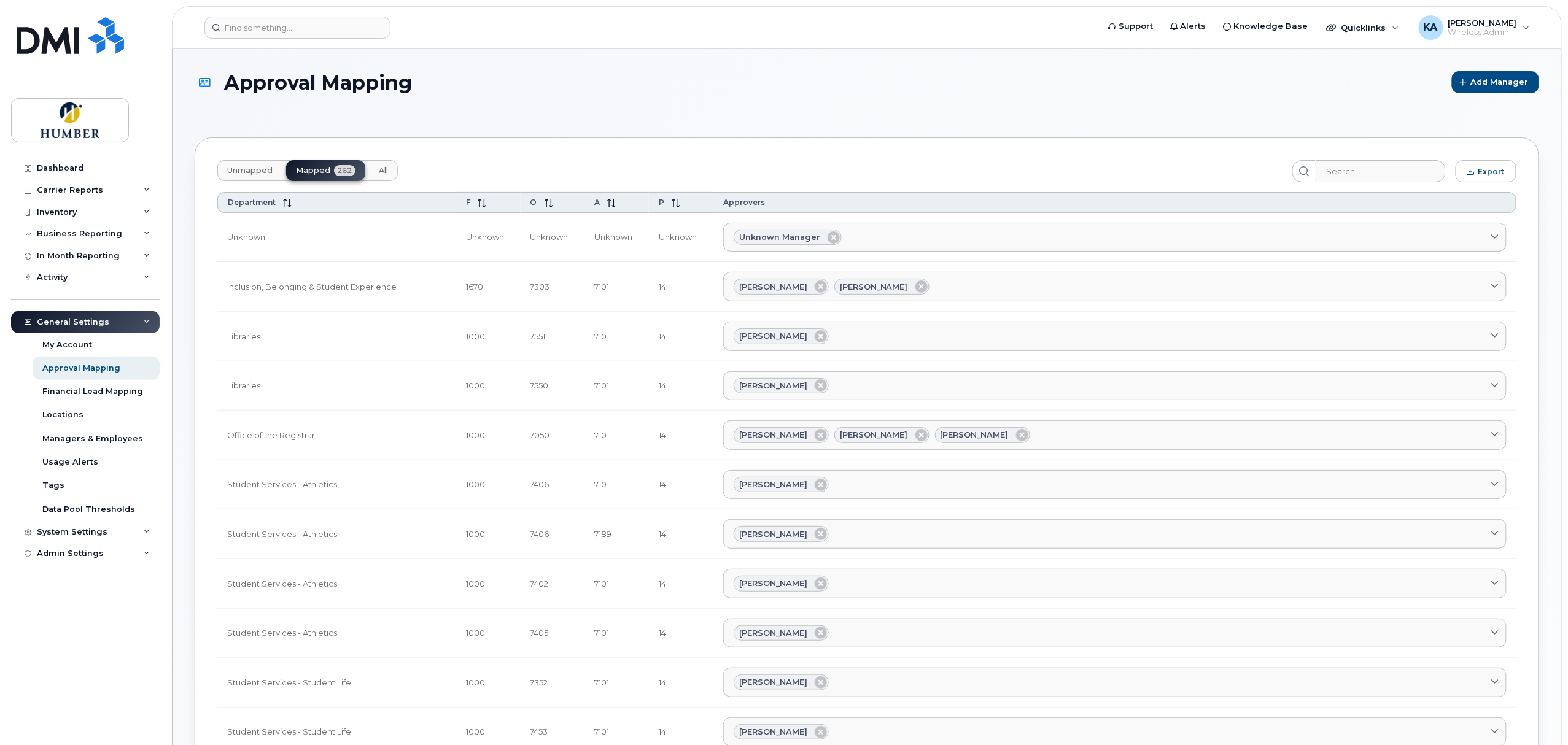
click at [253, 168] on span "Unmapped" at bounding box center [249, 171] width 45 height 10
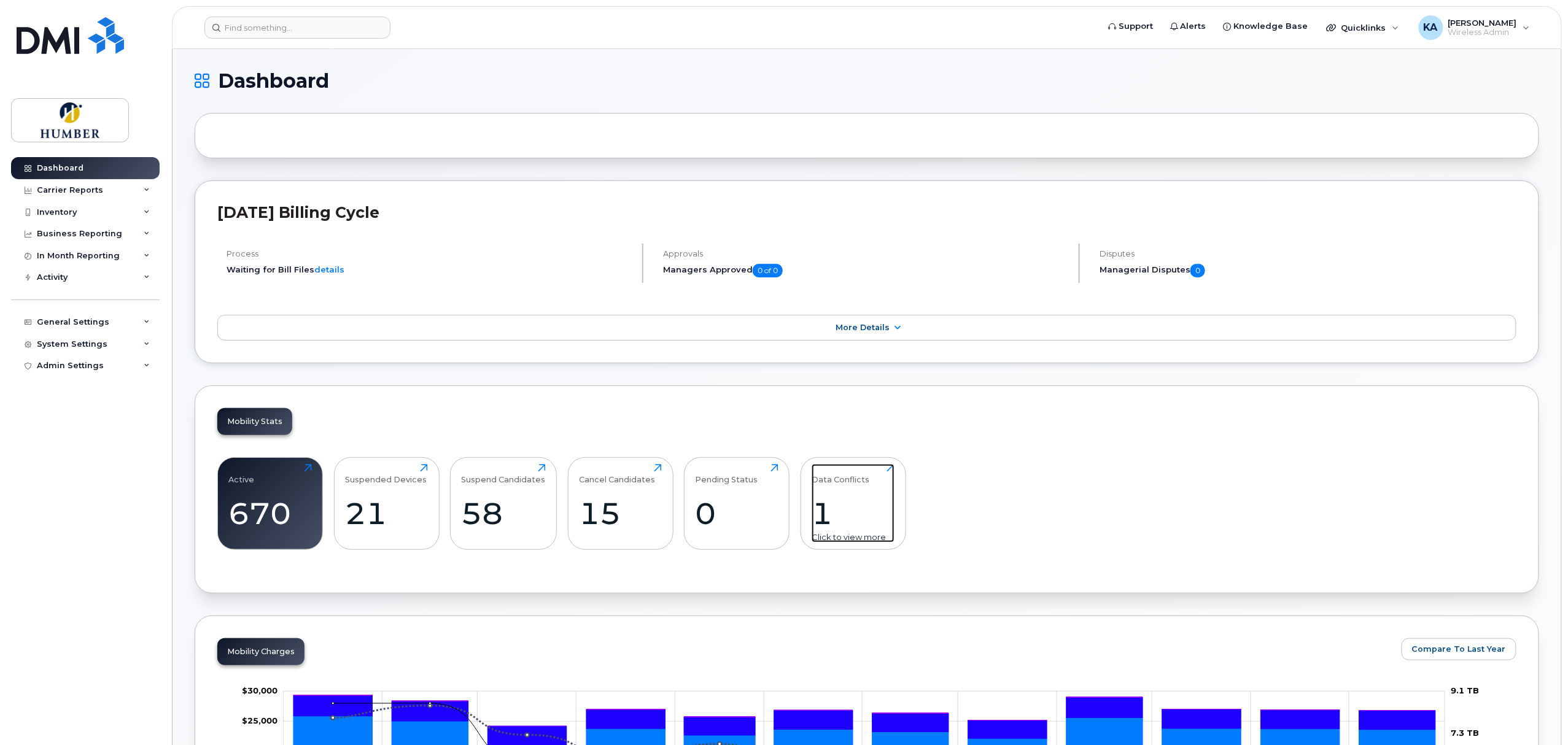
click at [828, 520] on div "1" at bounding box center [853, 513] width 83 height 36
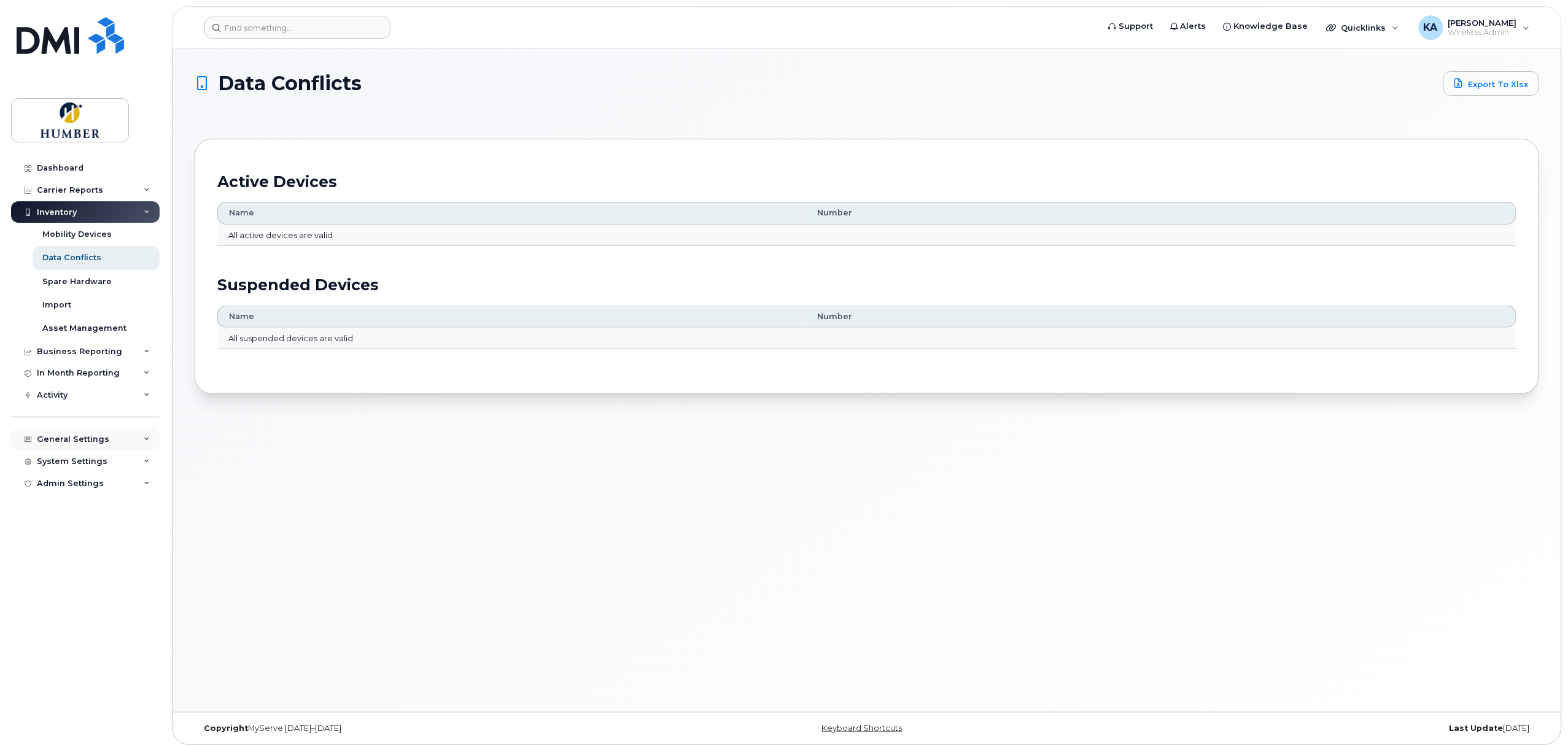
click at [89, 447] on div "General Settings" at bounding box center [85, 439] width 148 height 22
click at [89, 479] on link "Approval Mapping" at bounding box center [96, 485] width 127 height 23
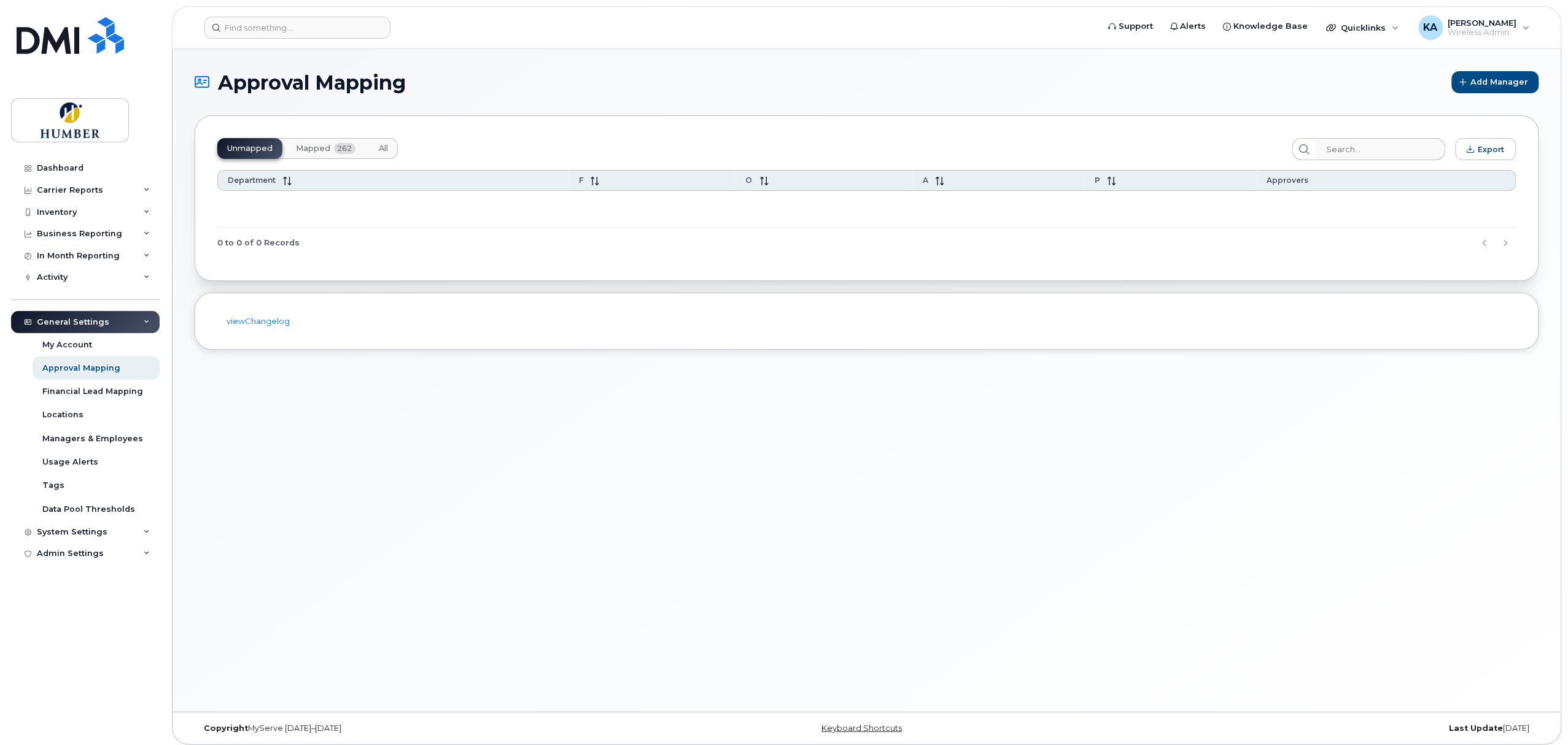
click at [320, 146] on span "Mapped" at bounding box center [313, 148] width 35 height 10
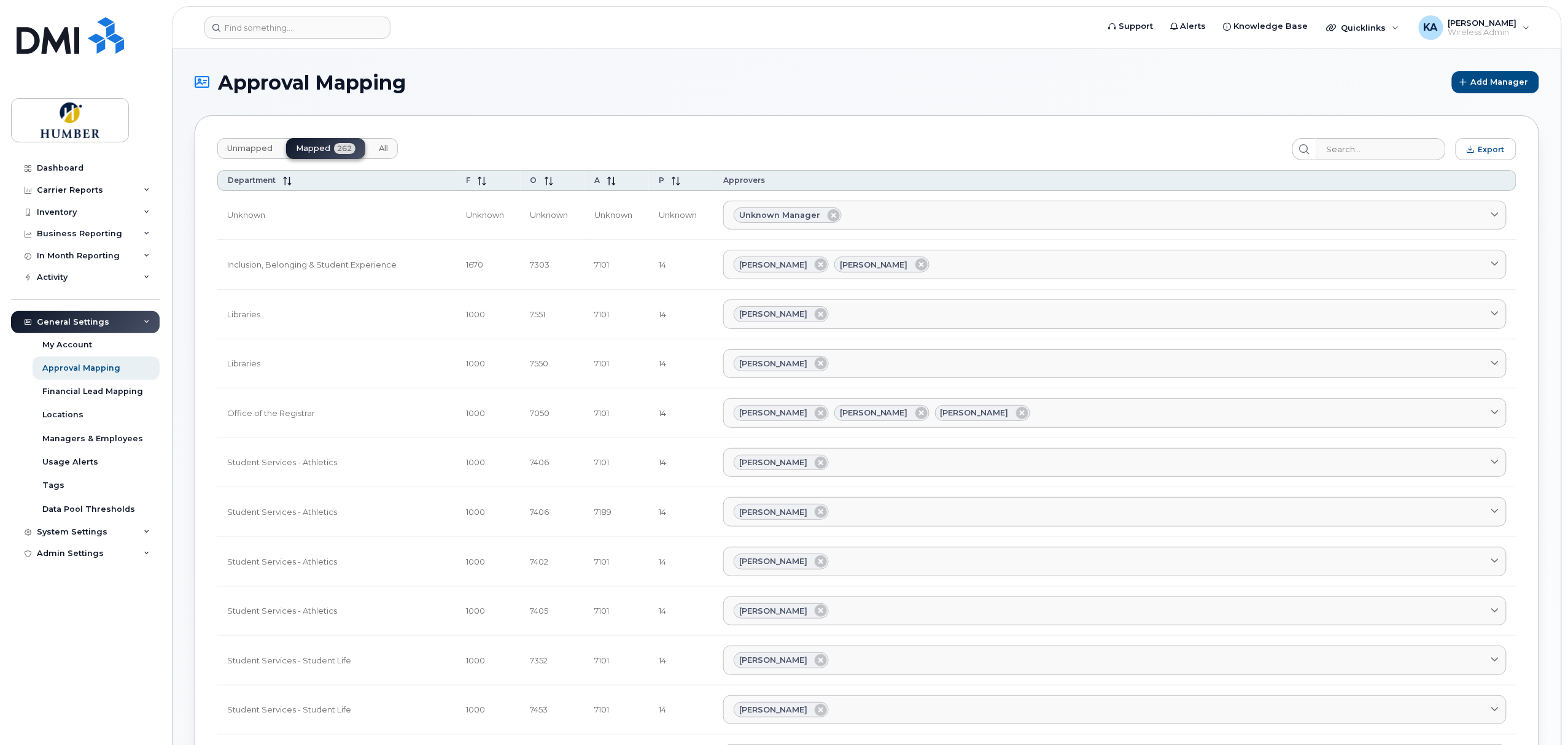
click at [259, 148] on span "Unmapped" at bounding box center [249, 148] width 45 height 10
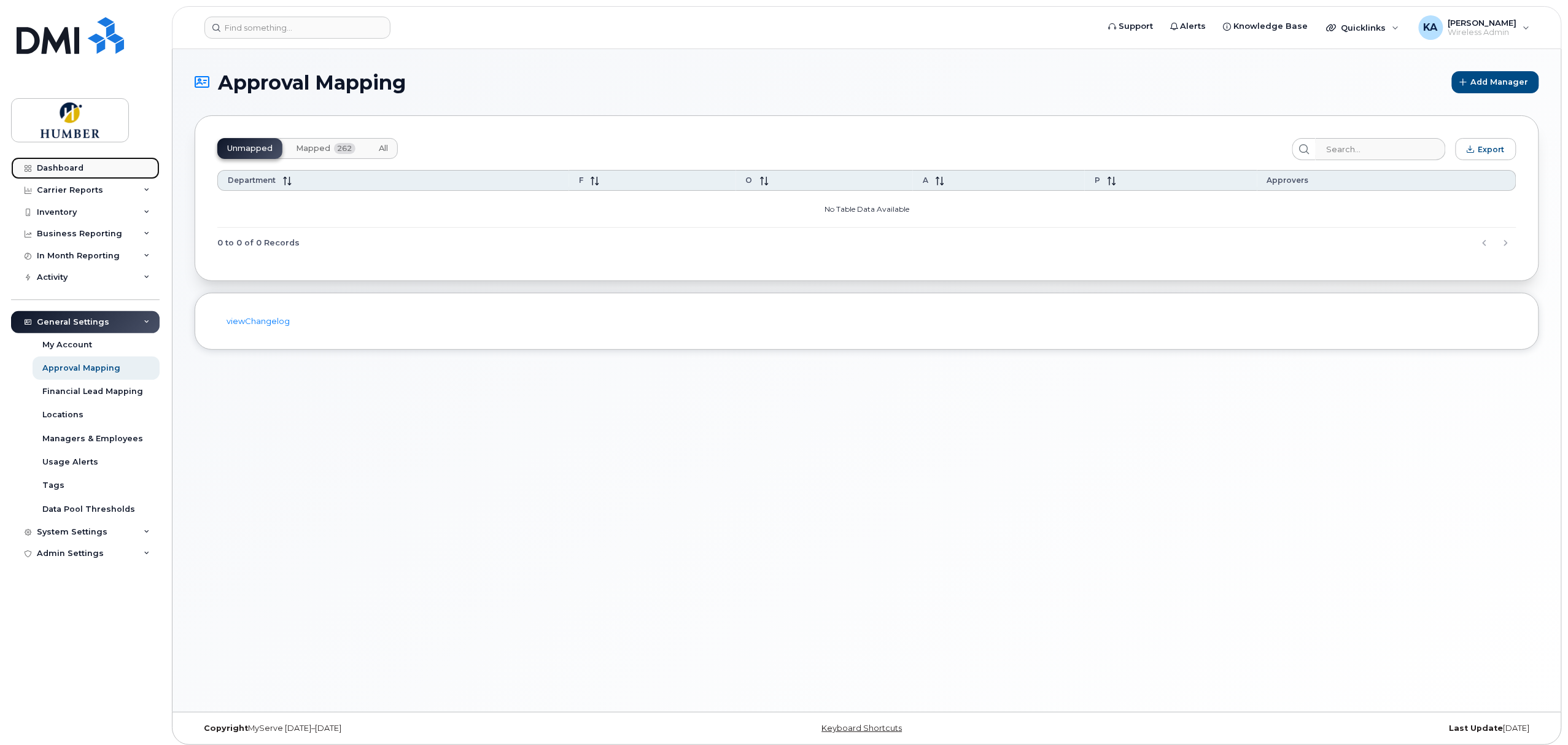
click at [70, 170] on div "Dashboard" at bounding box center [60, 168] width 47 height 10
